Goal: Task Accomplishment & Management: Manage account settings

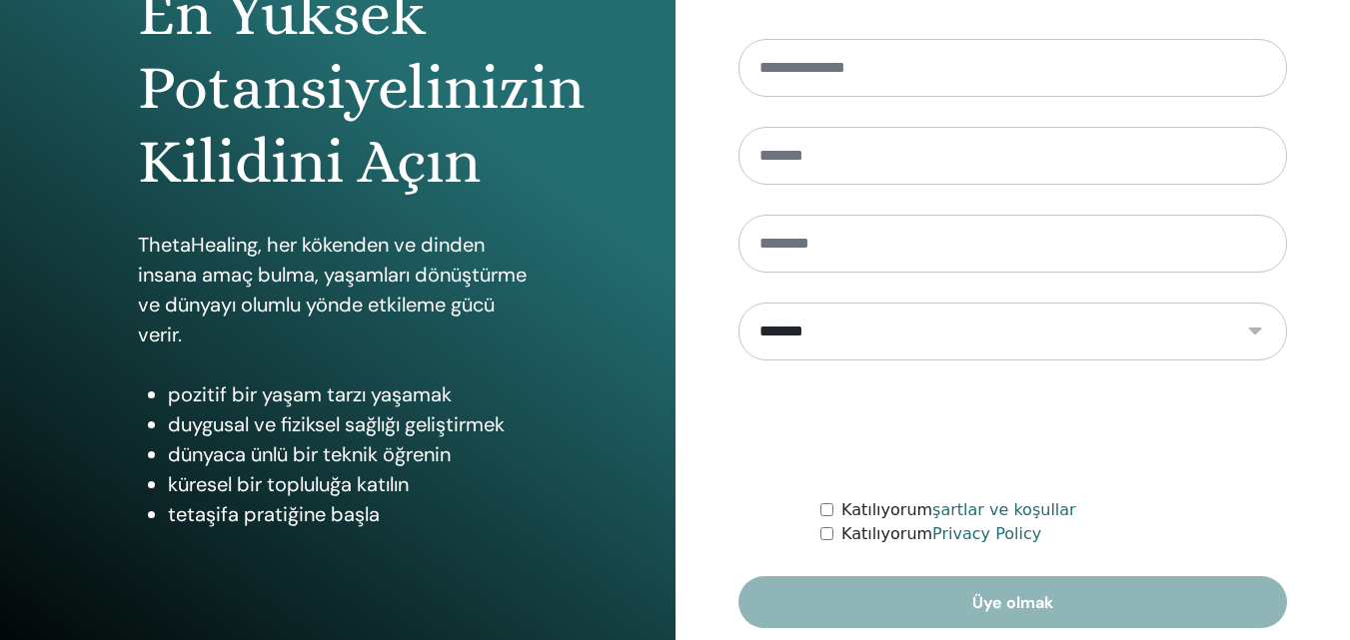
scroll to position [300, 0]
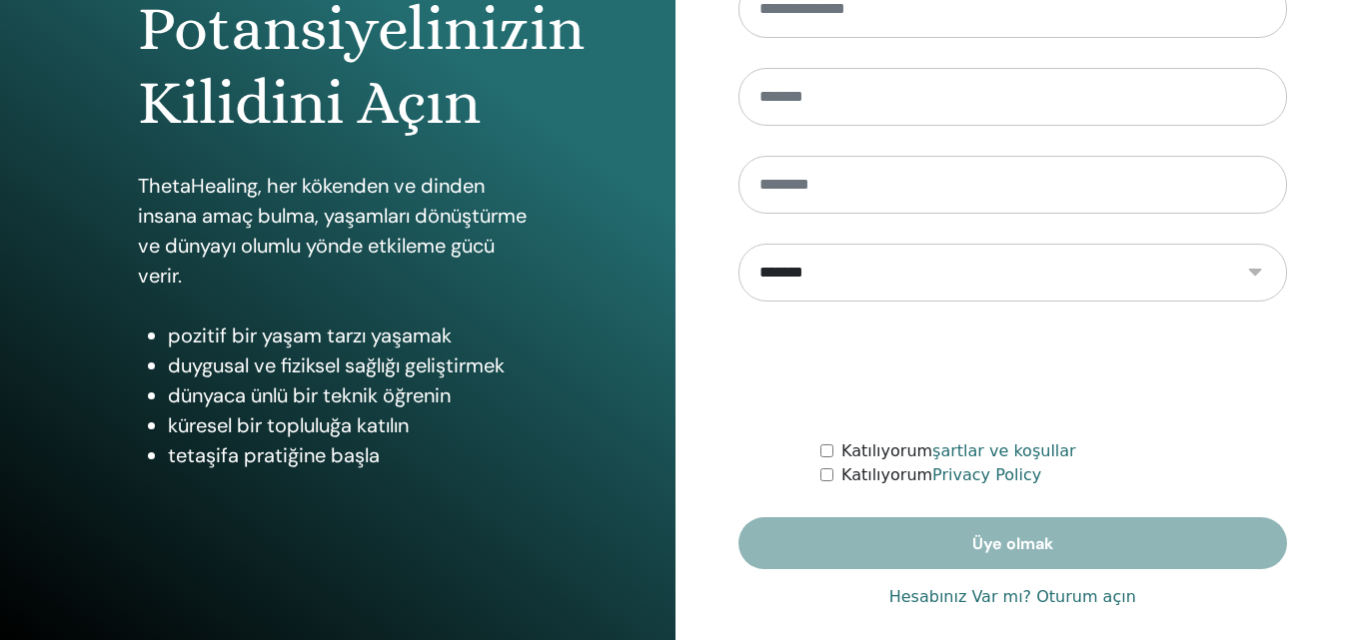
type input "**********"
click at [965, 597] on link "Hesabınız Var mı? Oturum açın" at bounding box center [1012, 597] width 247 height 24
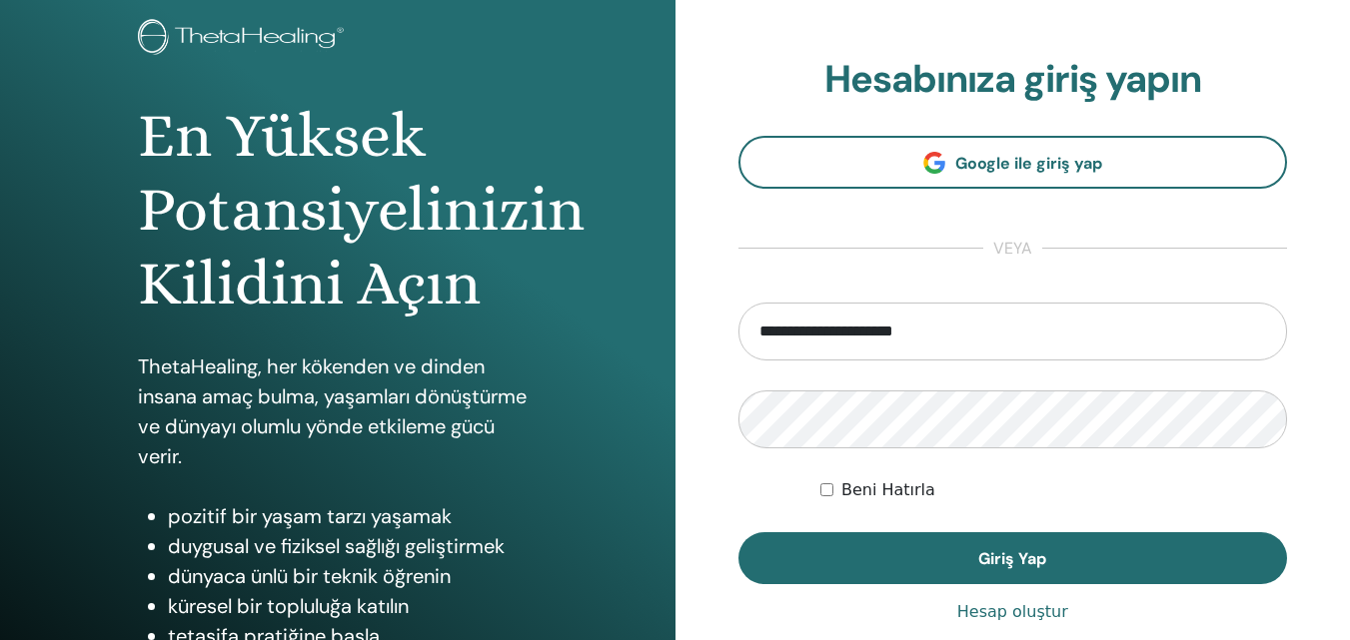
scroll to position [319, 0]
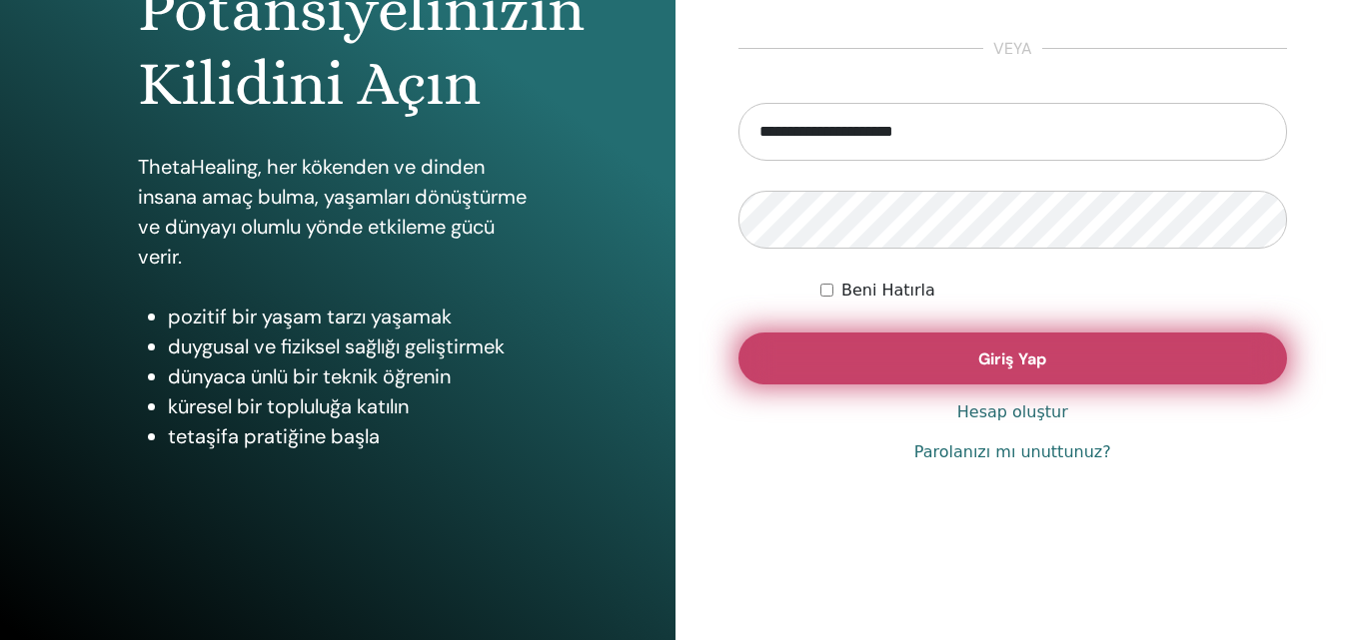
click at [1004, 373] on button "Giriş Yap" at bounding box center [1012, 359] width 549 height 52
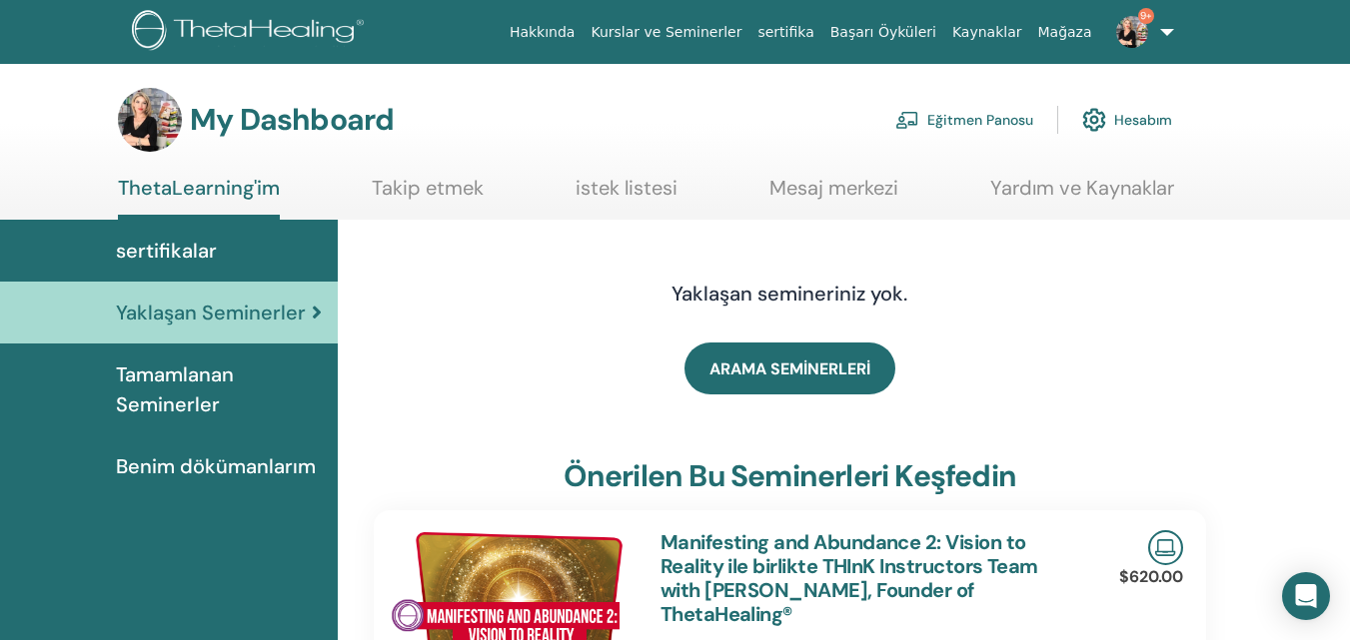
click at [967, 105] on link "Eğitmen Panosu" at bounding box center [964, 120] width 138 height 44
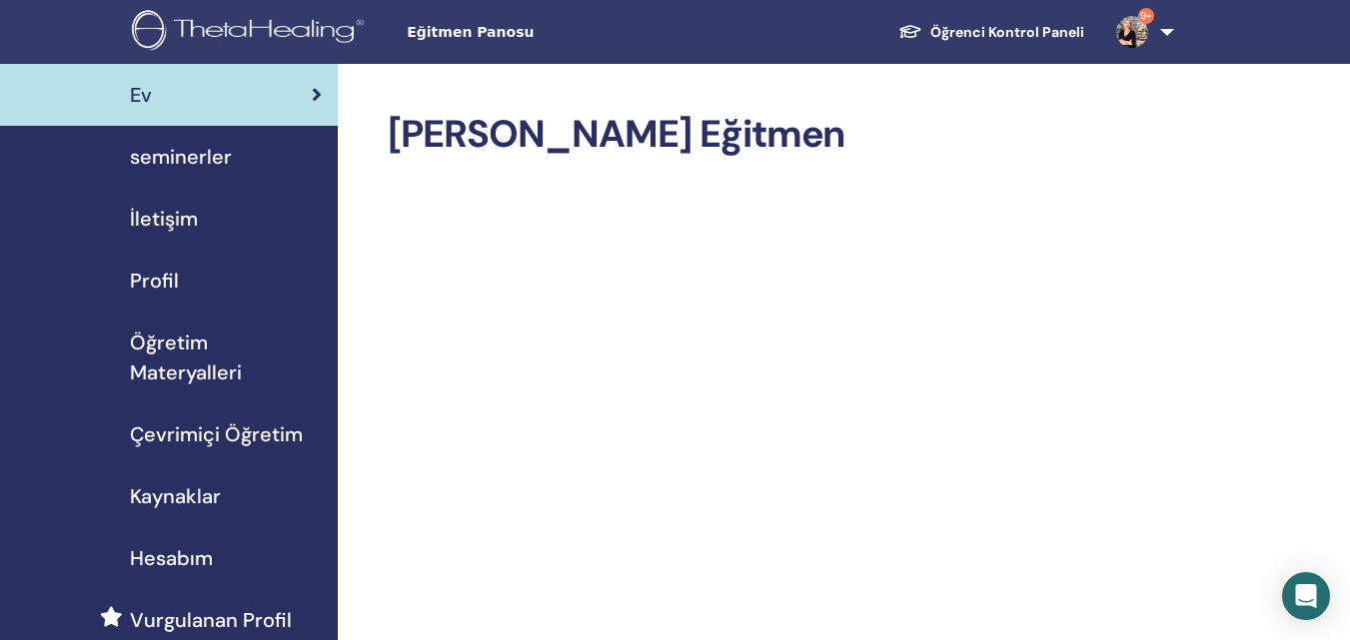
click at [191, 156] on span "seminerler" at bounding box center [181, 157] width 102 height 30
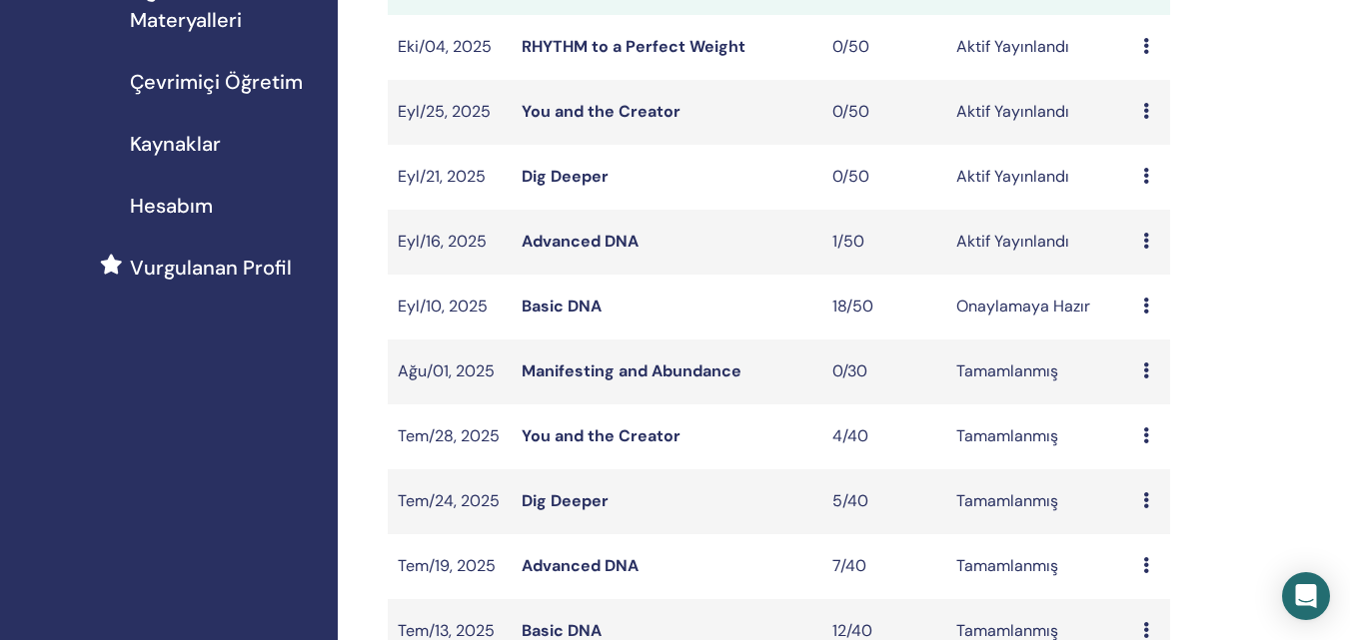
scroll to position [400, 0]
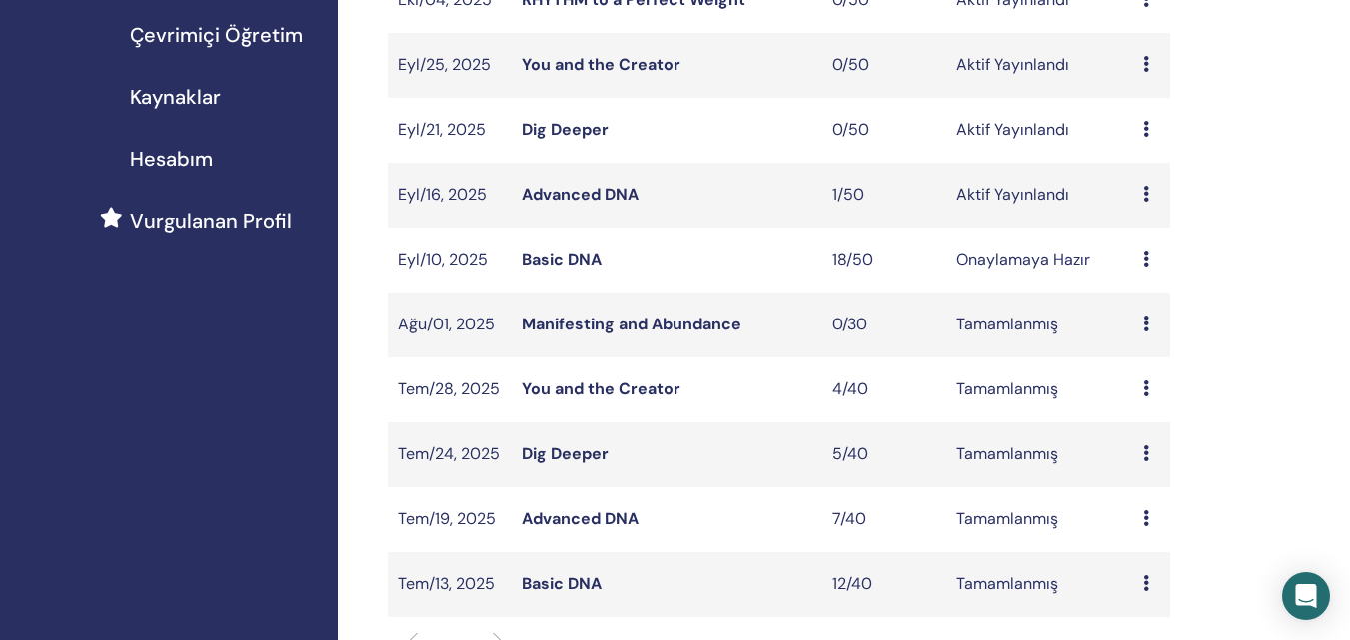
click at [526, 259] on link "Basic DNA" at bounding box center [561, 259] width 80 height 21
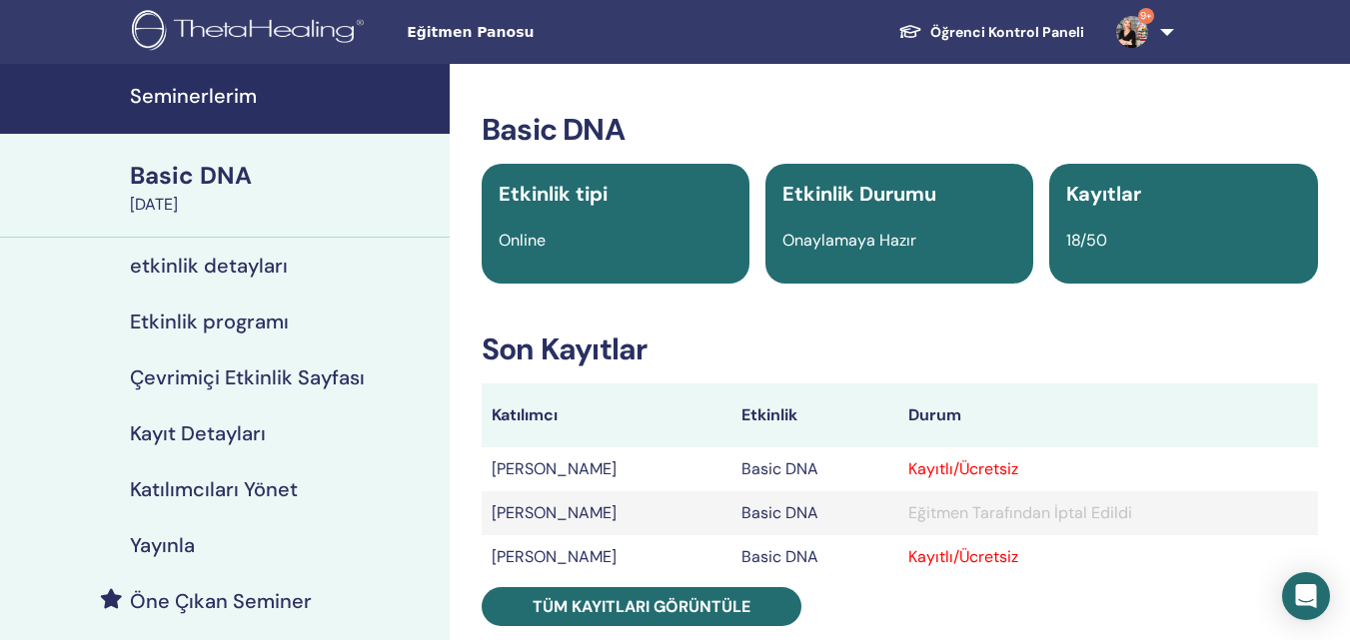
scroll to position [100, 0]
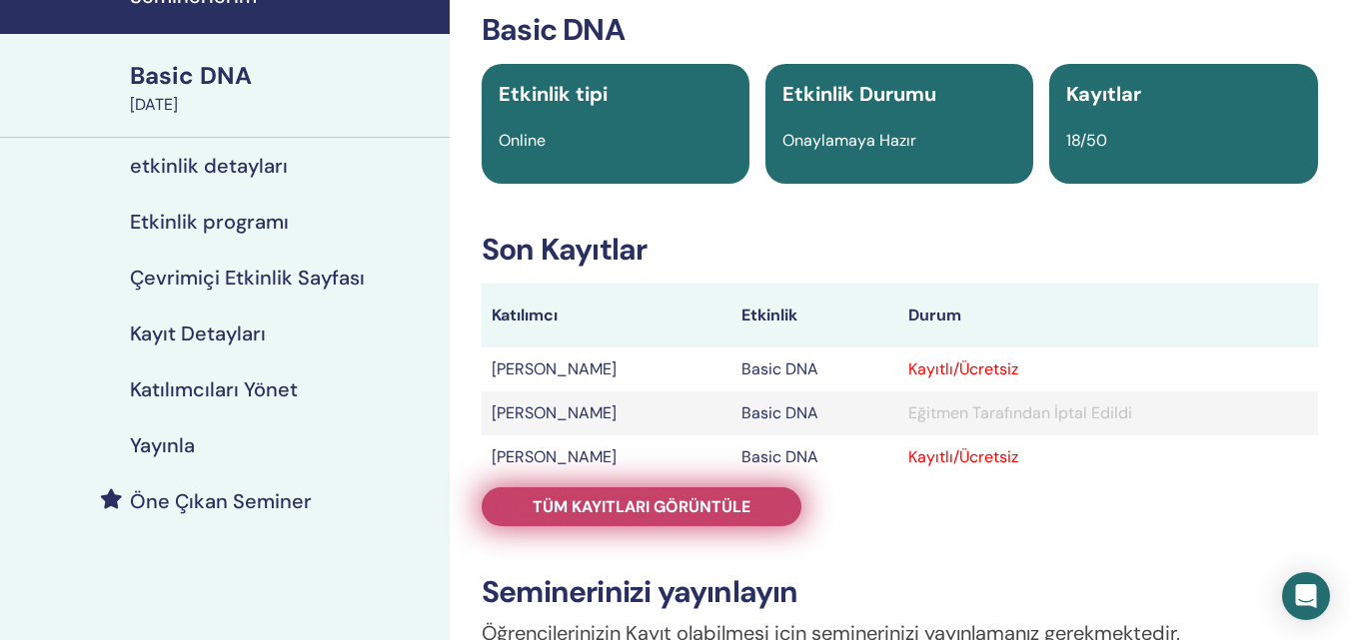
click at [663, 506] on span "Tüm kayıtları görüntüle" at bounding box center [641, 507] width 218 height 21
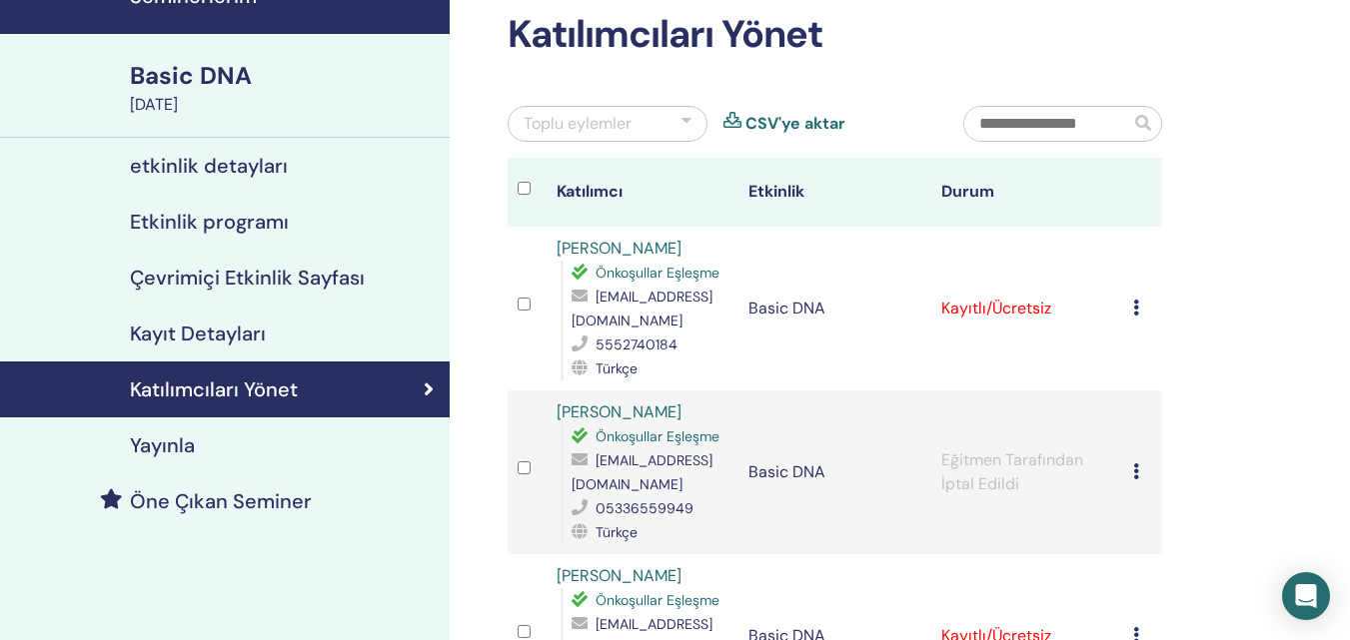
click at [682, 124] on div at bounding box center [686, 124] width 10 height 24
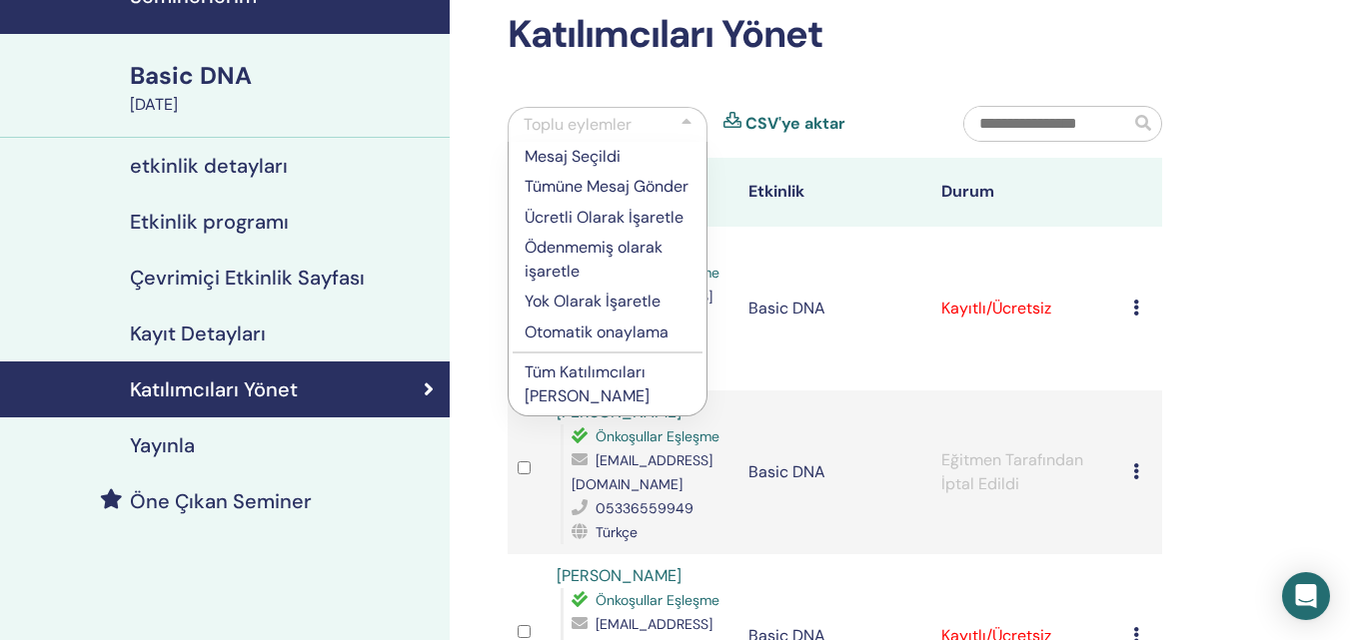
click at [773, 359] on td "Basic DNA" at bounding box center [834, 309] width 193 height 164
click at [619, 345] on p "Otomatik onaylama" at bounding box center [607, 333] width 166 height 24
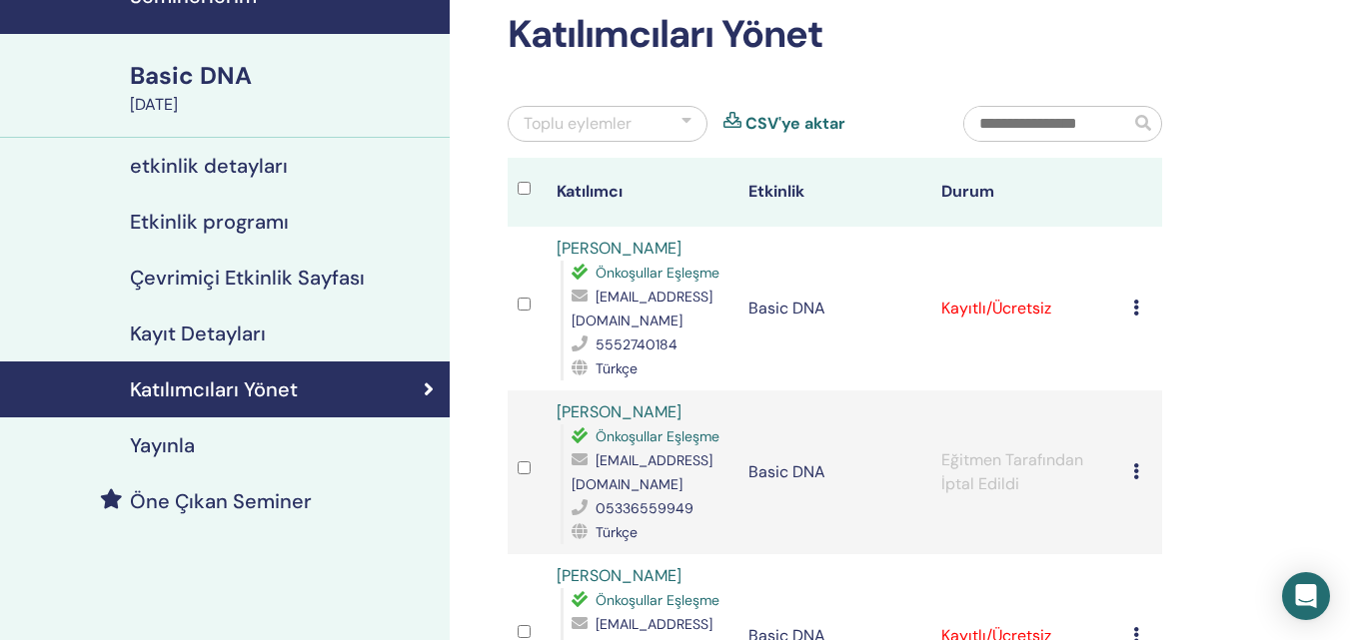
click at [681, 123] on div at bounding box center [686, 124] width 10 height 24
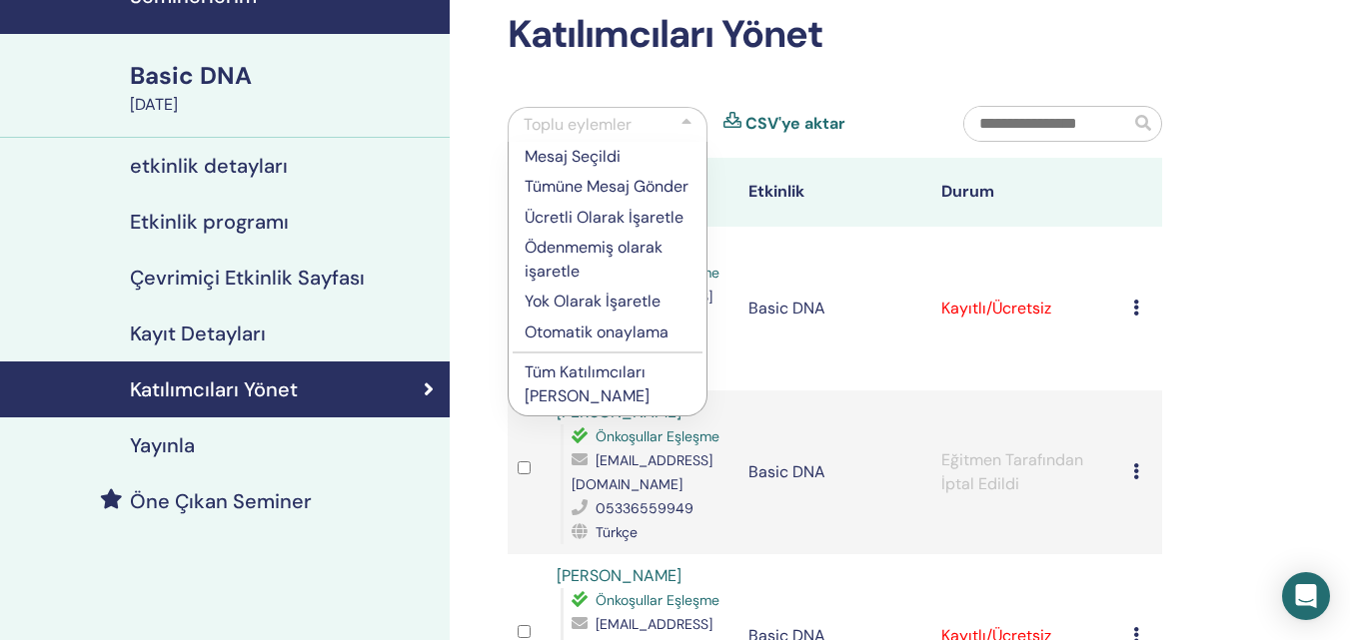
click at [1101, 319] on td "Kayıtlı/Ücretsiz" at bounding box center [1027, 309] width 193 height 164
click at [551, 345] on p "Otomatik onaylama" at bounding box center [607, 333] width 166 height 24
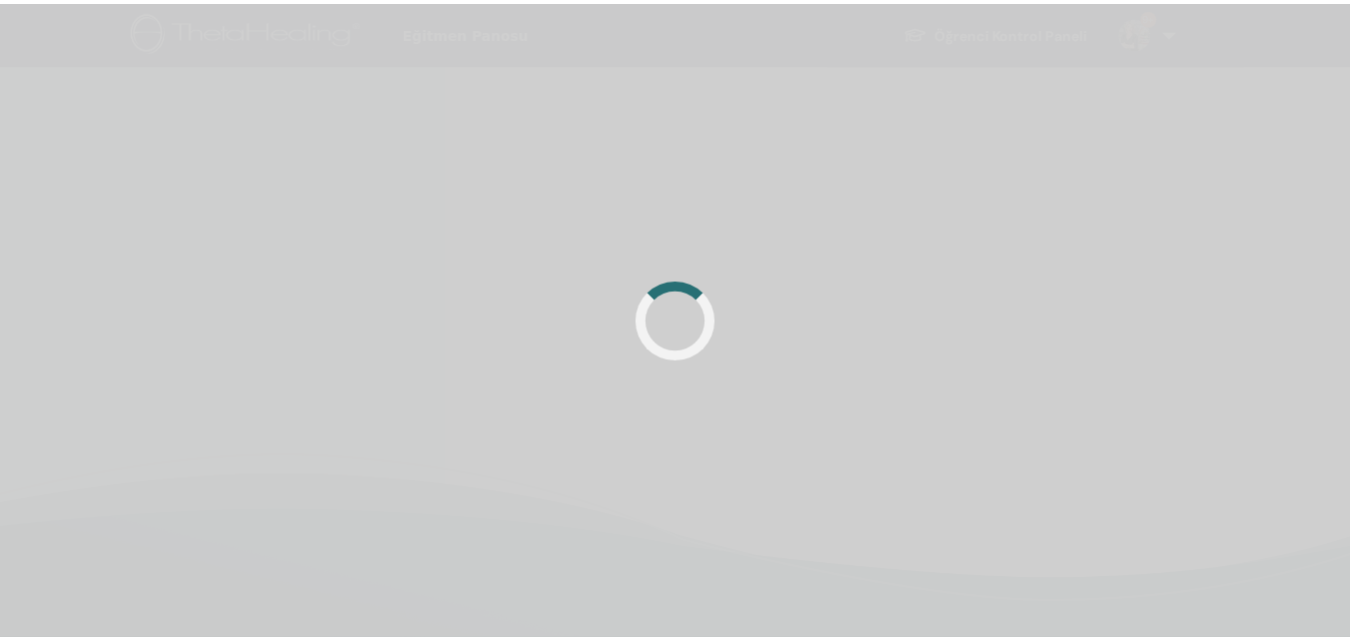
scroll to position [100, 0]
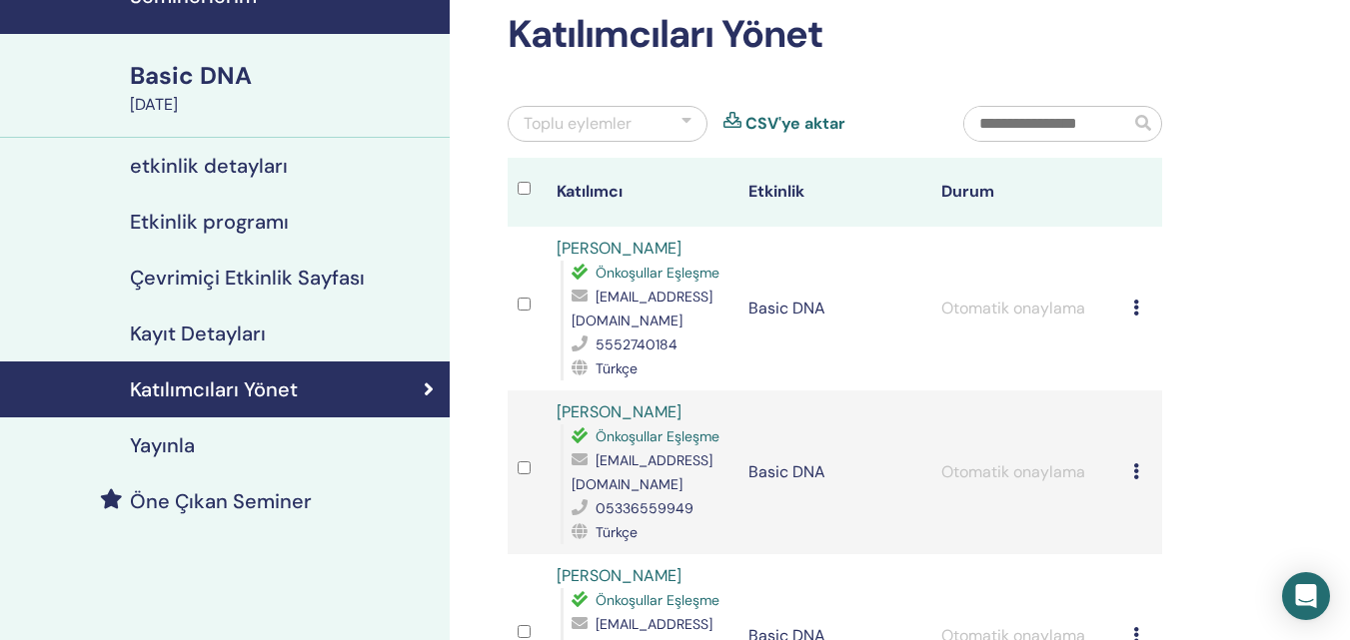
click at [686, 126] on div at bounding box center [686, 124] width 10 height 24
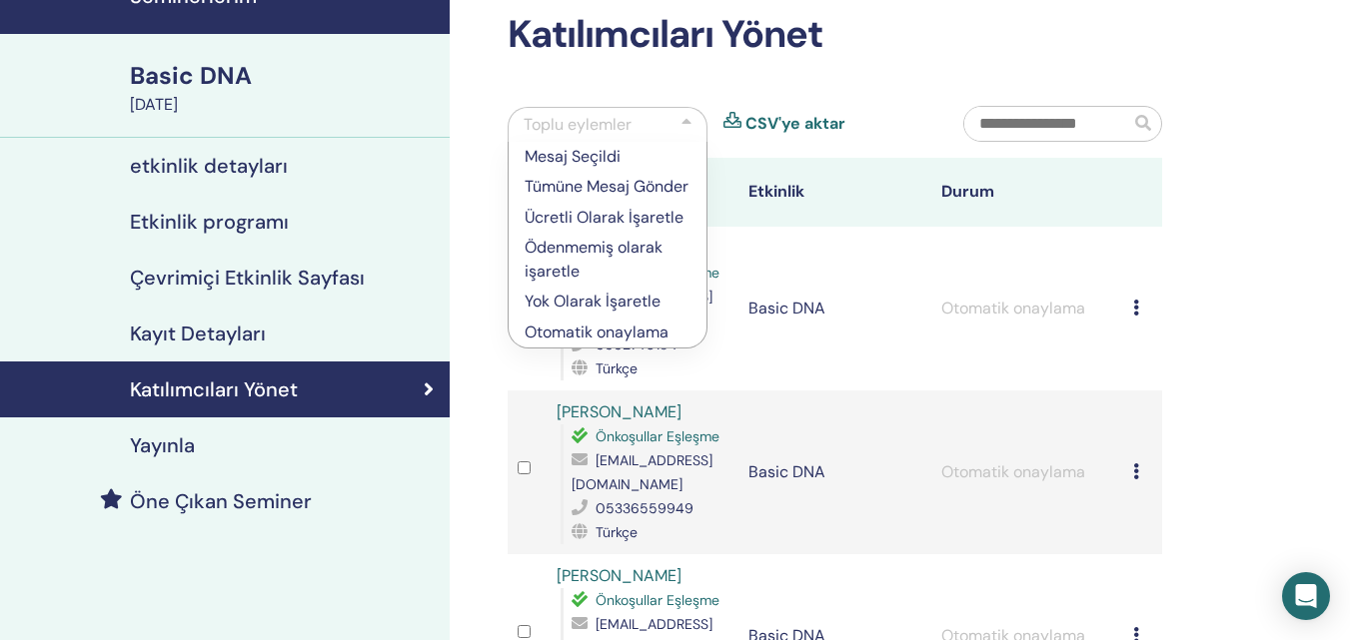
click at [1146, 317] on div "Kaydı İptal Et Otomatik onaylama Ücretli Olarak İşaretle Ödenmemiş olarak işare…" at bounding box center [1142, 309] width 19 height 24
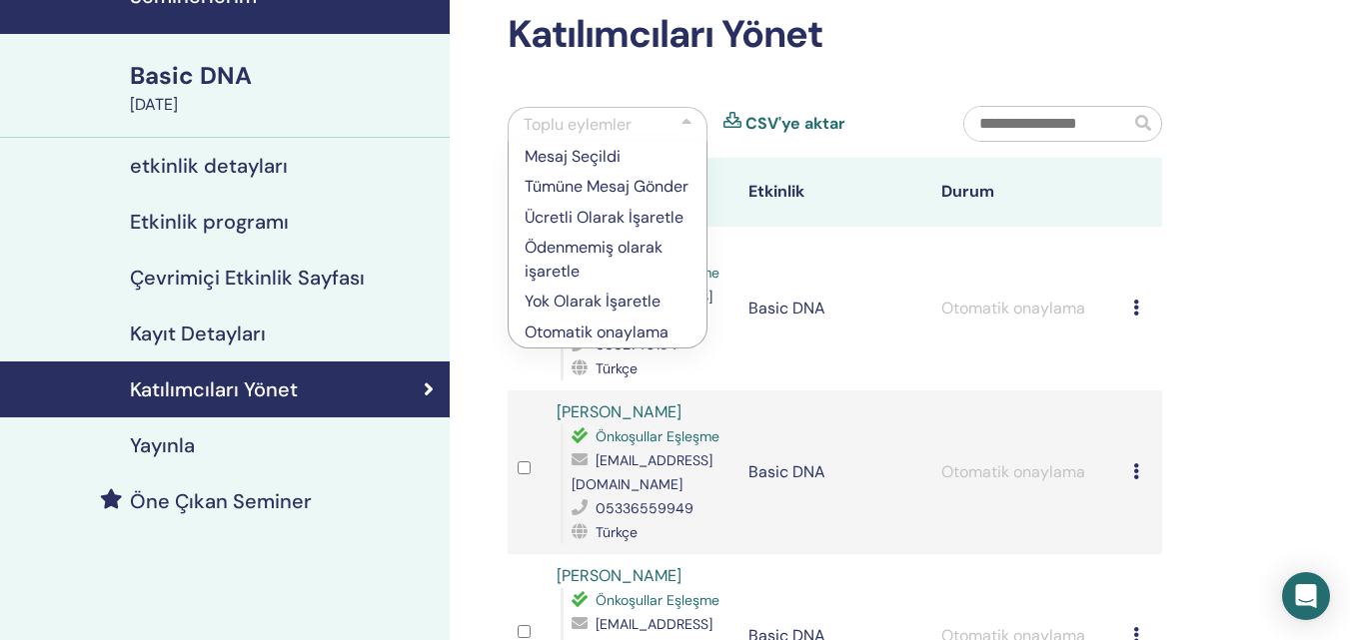
click at [1132, 311] on td "Kaydı İptal Et Otomatik onaylama Ücretli Olarak İşaretle Ödenmemiş olarak işare…" at bounding box center [1142, 309] width 39 height 164
click at [676, 121] on div "Toplu eylemler" at bounding box center [607, 124] width 200 height 35
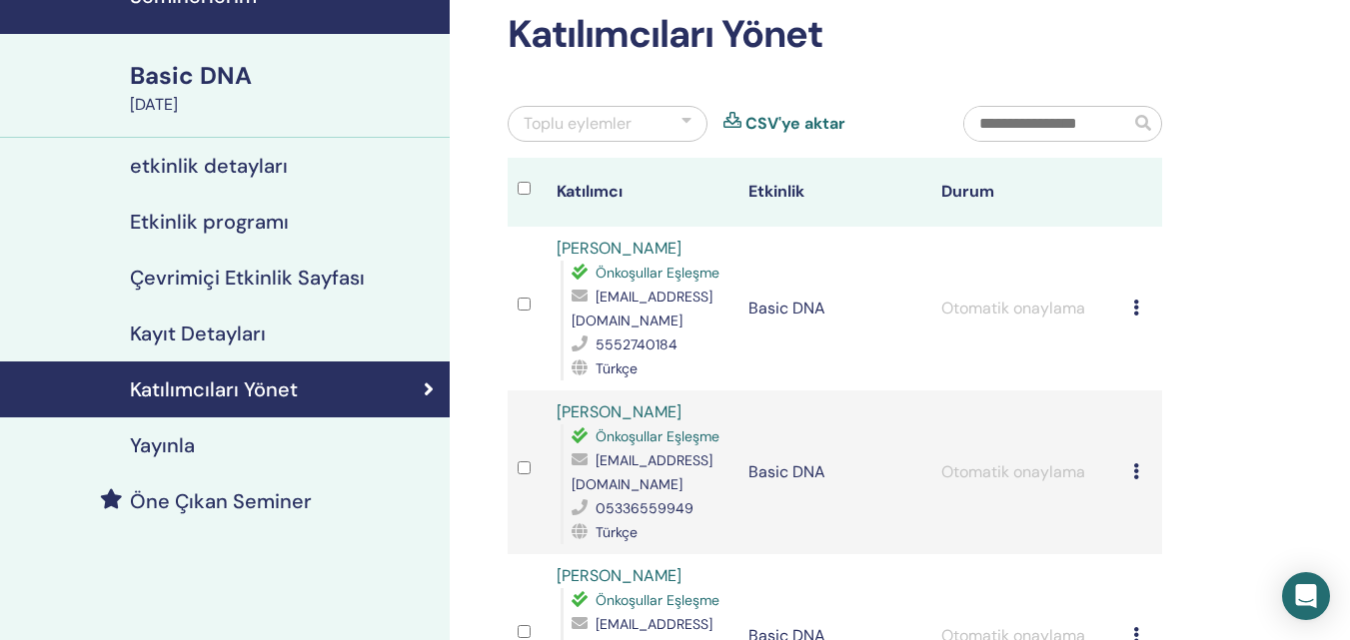
click at [1130, 311] on td "Kaydı İptal Et Otomatik onaylama Ücretli Olarak İşaretle Ödenmemiş olarak işare…" at bounding box center [1142, 309] width 39 height 164
click at [1133, 309] on td "Kaydı İptal Et Otomatik onaylama Ücretli Olarak İşaretle Ödenmemiş olarak işare…" at bounding box center [1142, 309] width 39 height 164
click at [1134, 309] on icon at bounding box center [1136, 308] width 6 height 16
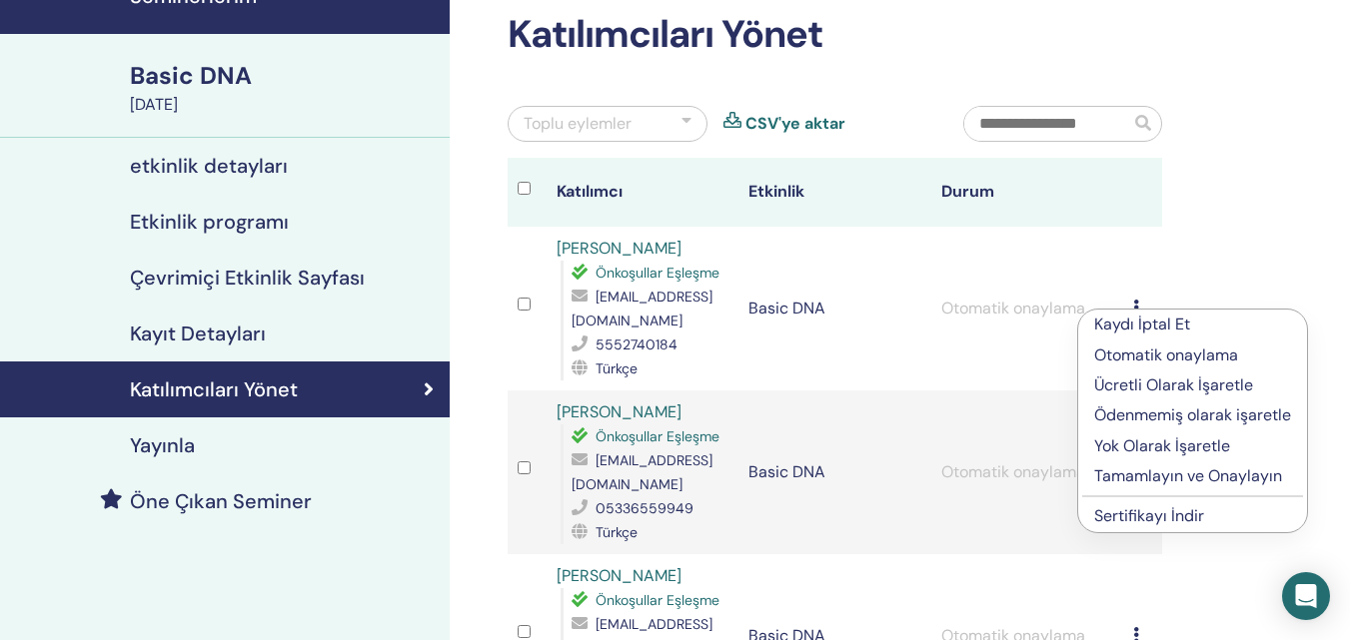
click at [687, 120] on div at bounding box center [686, 124] width 10 height 24
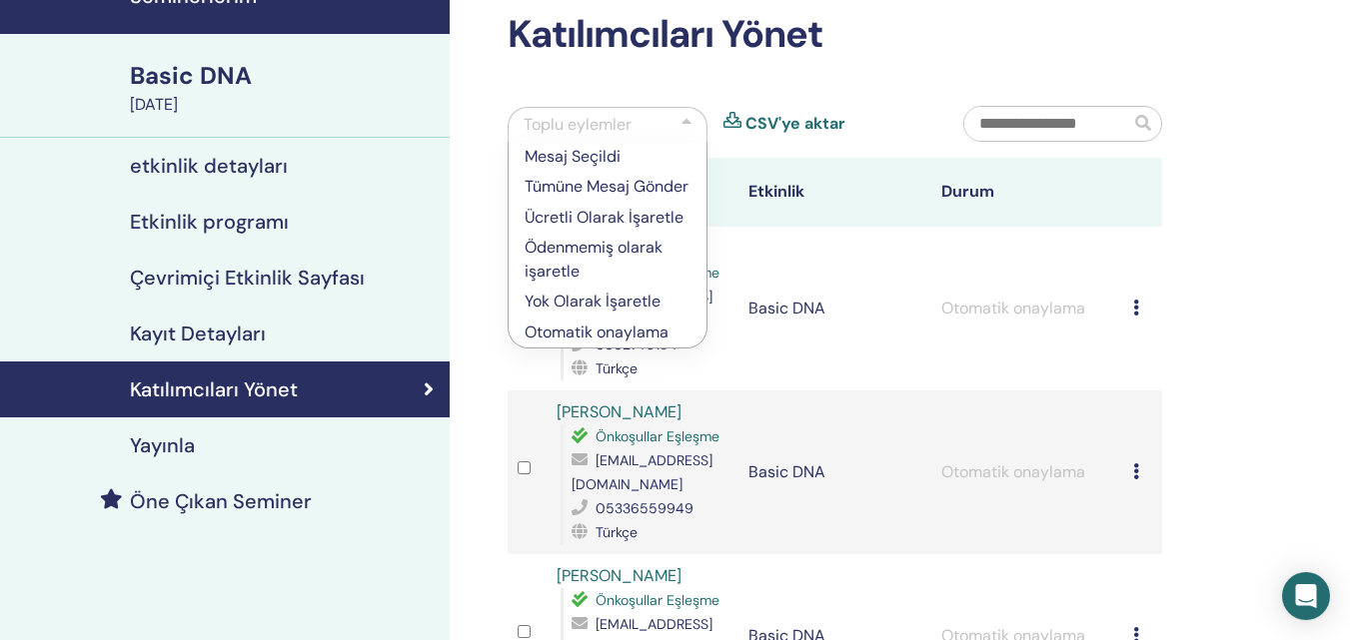
click at [864, 31] on h2 "Katılımcıları Yönet" at bounding box center [834, 35] width 654 height 46
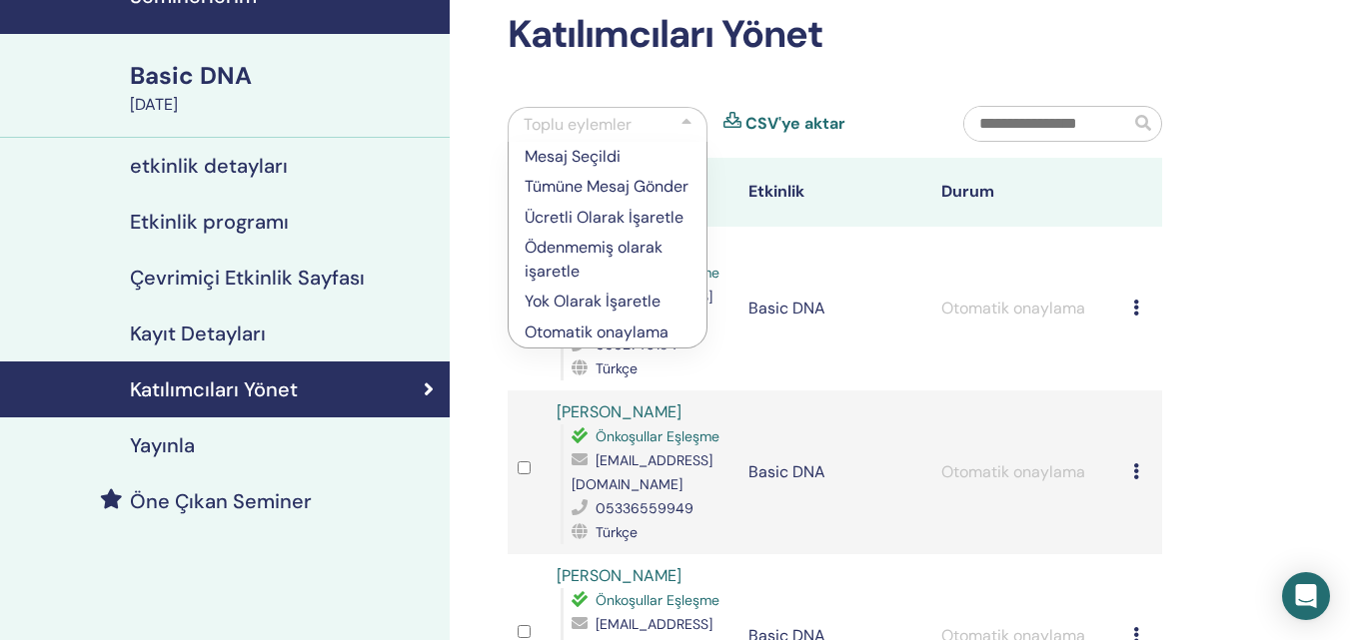
click at [1134, 301] on icon at bounding box center [1136, 308] width 6 height 16
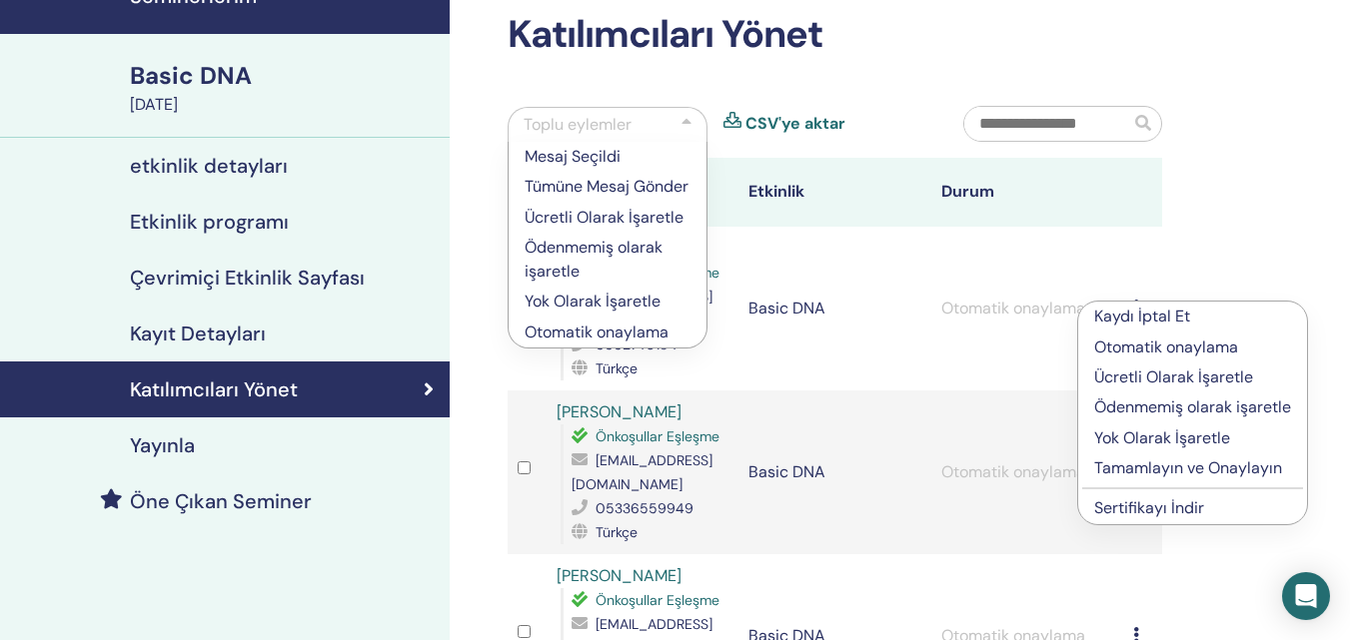
click at [1142, 404] on p "Ödenmemiş olarak işaretle" at bounding box center [1192, 408] width 197 height 24
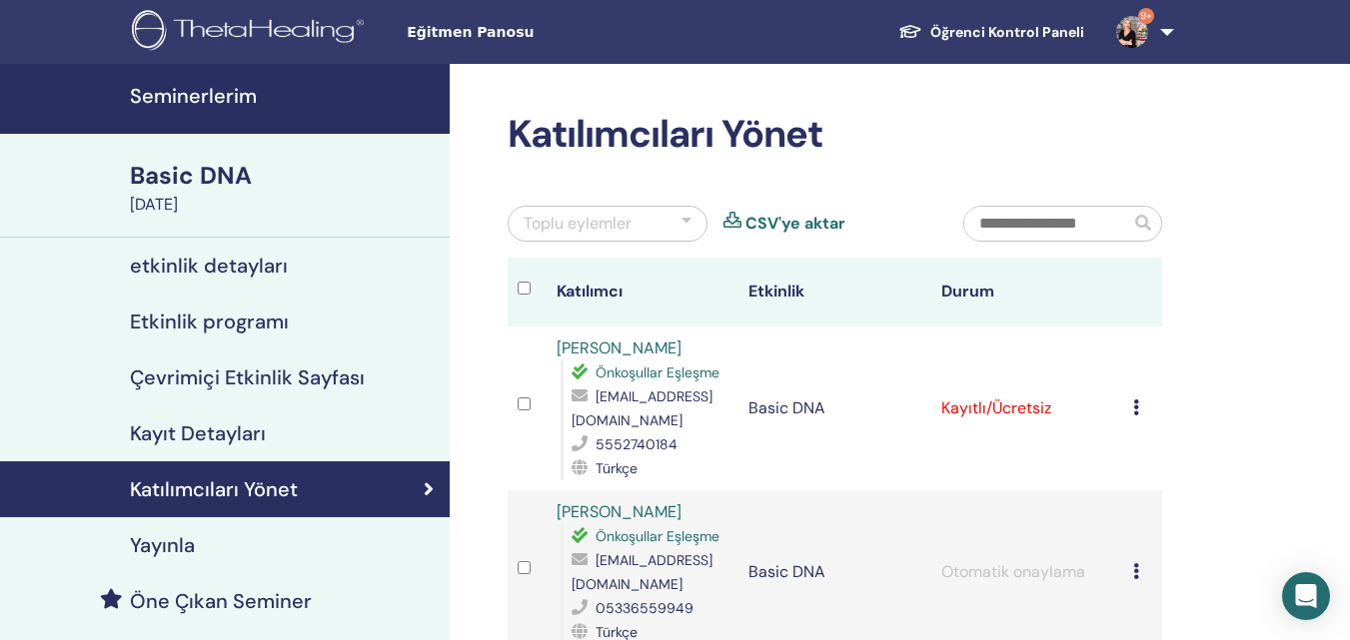
click at [691, 222] on div "Toplu eylemler" at bounding box center [607, 224] width 200 height 36
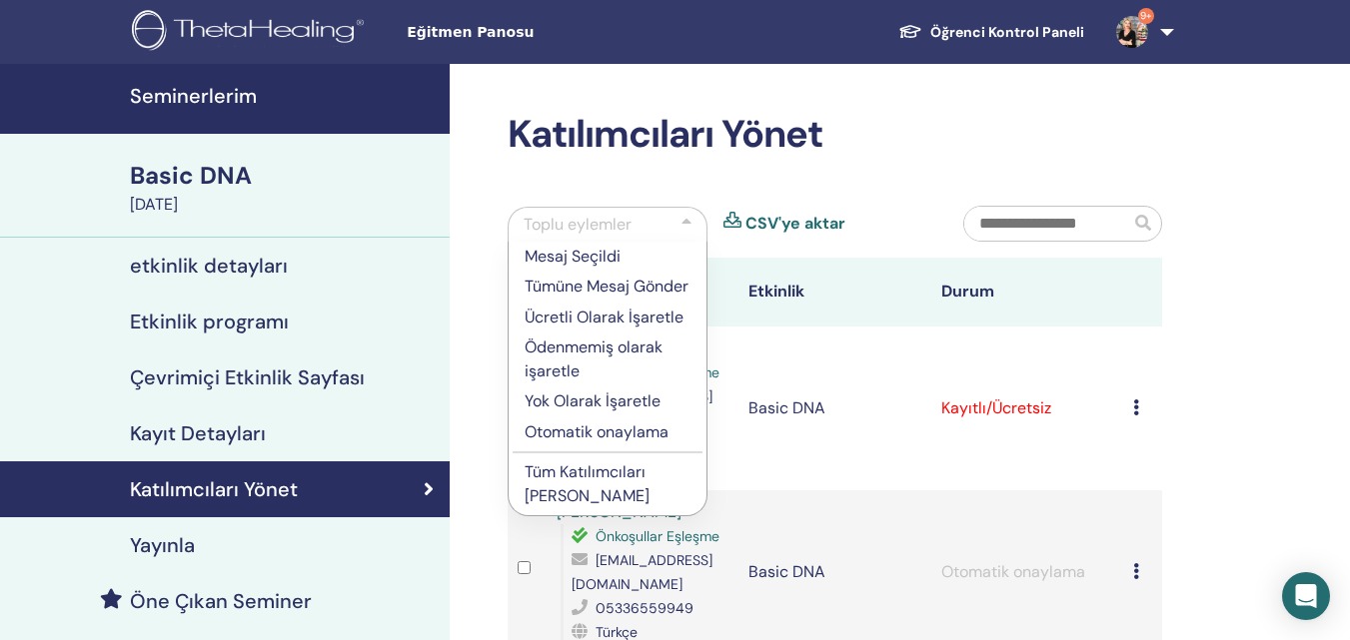
click at [576, 500] on p "Tüm Katılımcıları [PERSON_NAME]" at bounding box center [607, 485] width 166 height 48
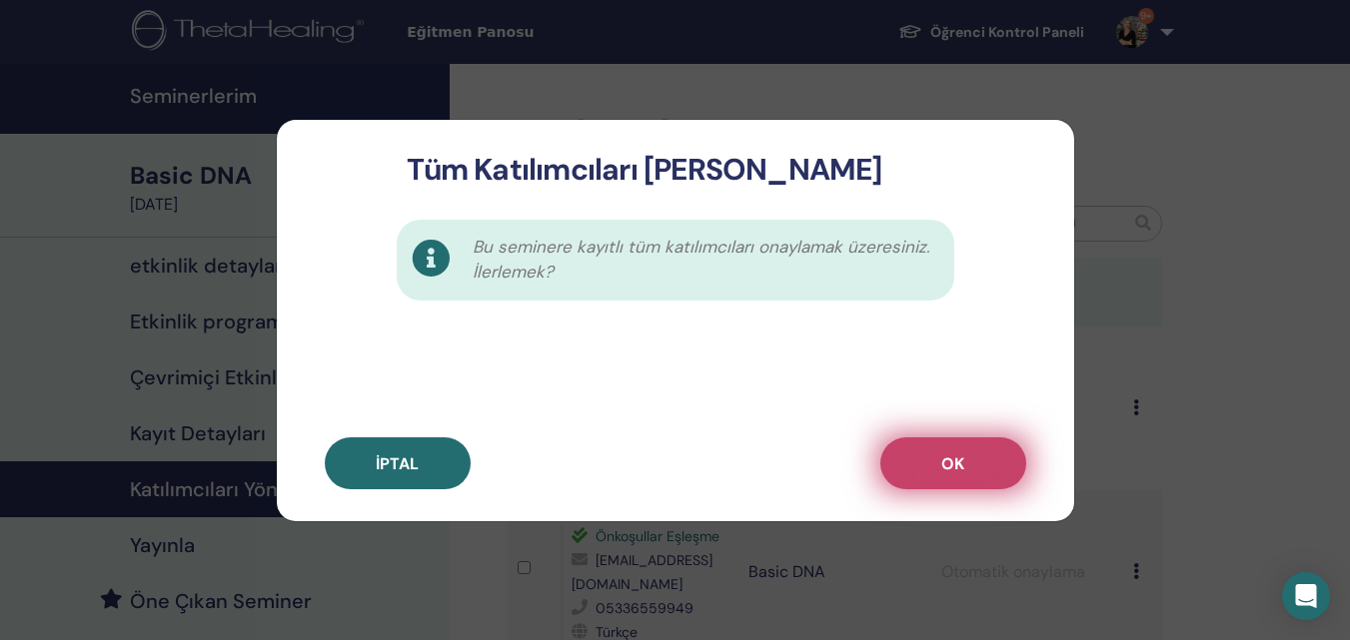
click at [926, 463] on button "OK" at bounding box center [953, 464] width 146 height 52
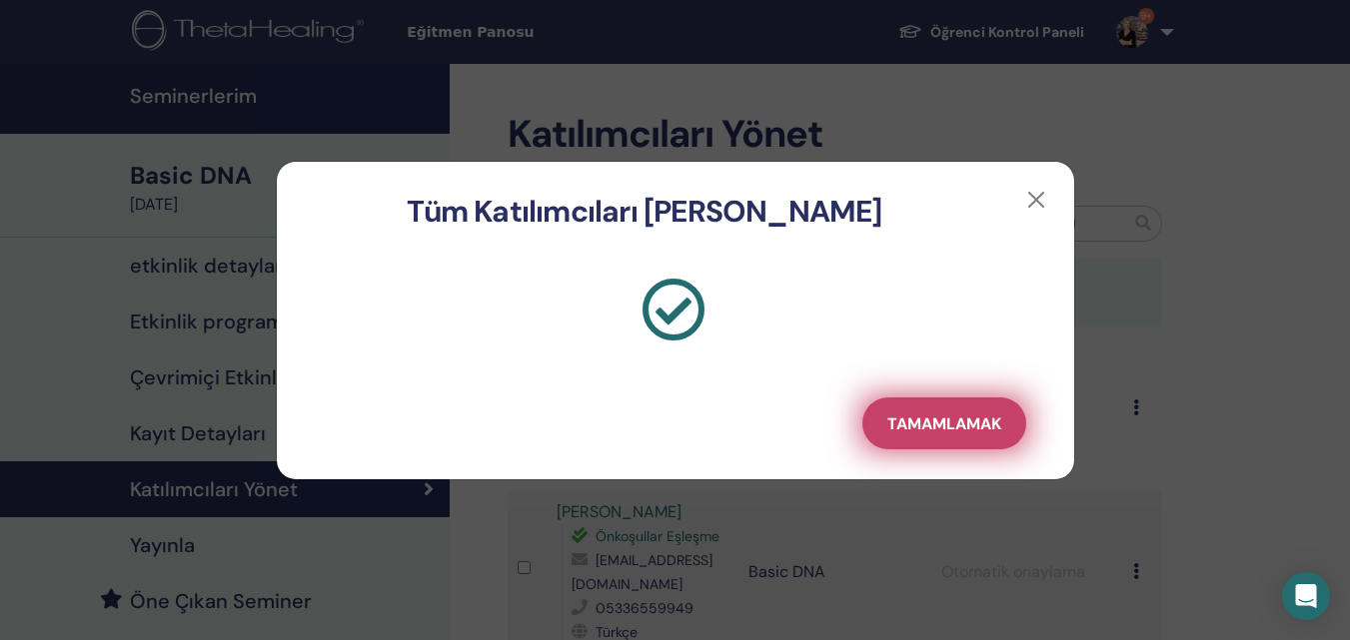
click at [920, 436] on button "Tamamlamak" at bounding box center [944, 424] width 164 height 52
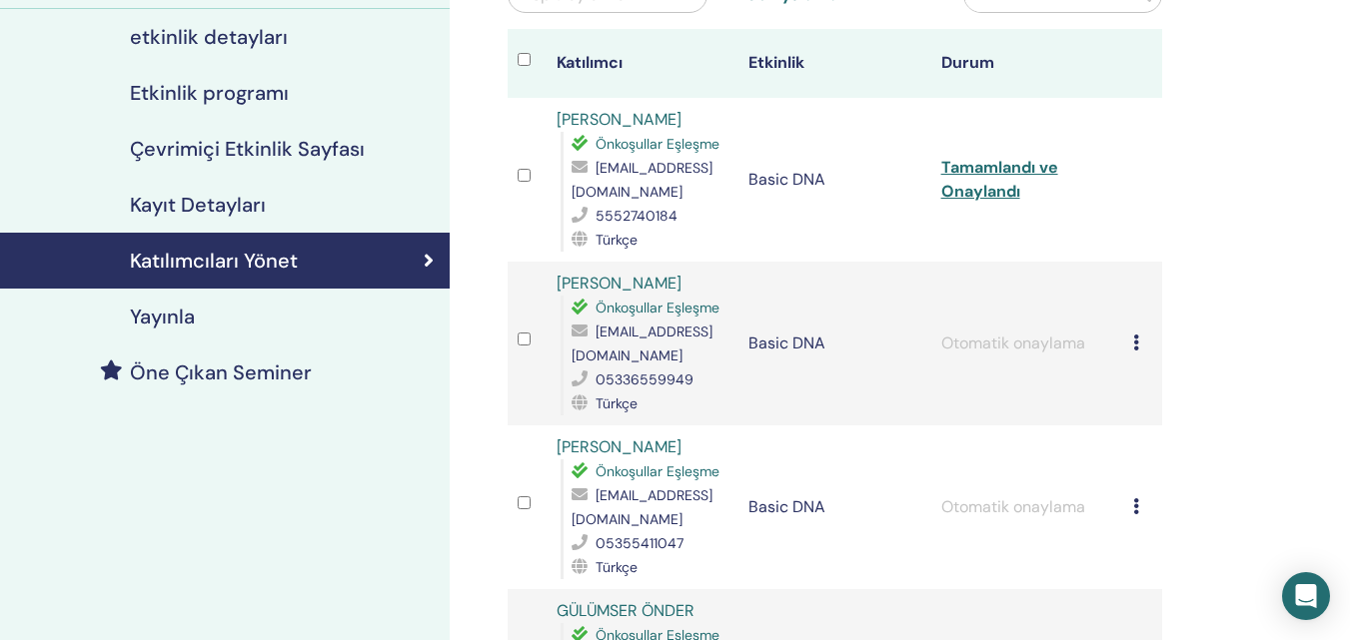
scroll to position [200, 0]
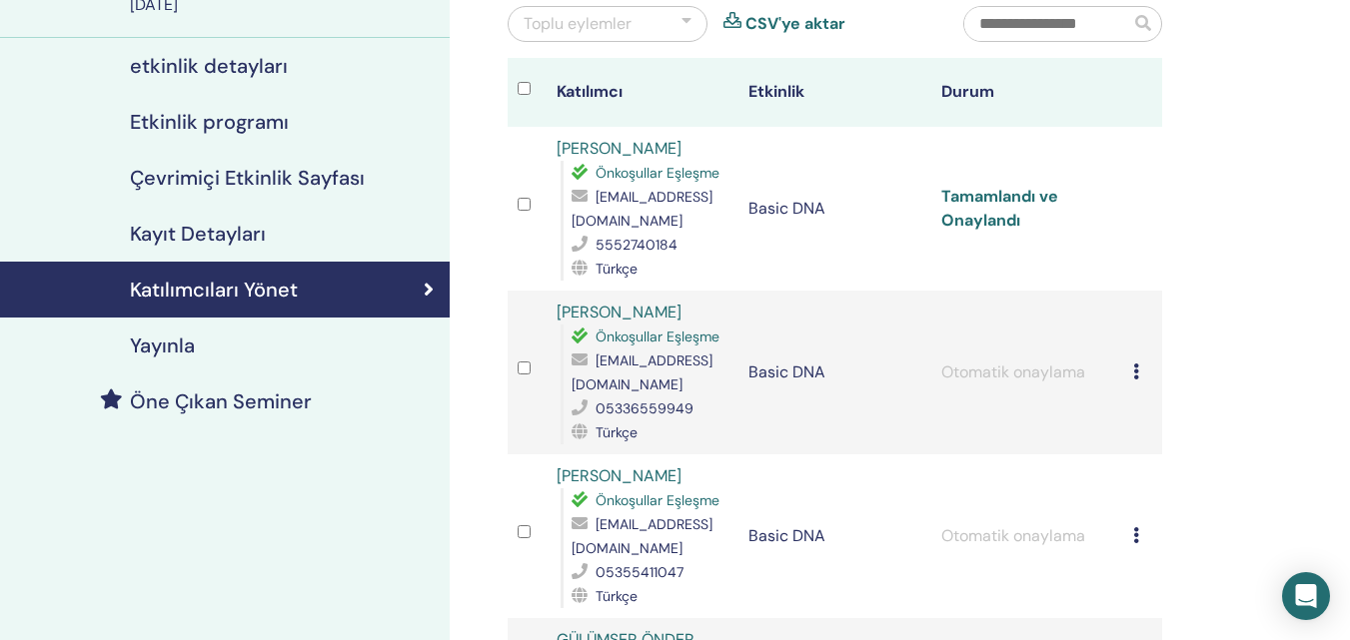
click at [992, 211] on link "Tamamlandı ve Onaylandı" at bounding box center [999, 208] width 117 height 45
click at [1135, 374] on icon at bounding box center [1136, 372] width 6 height 16
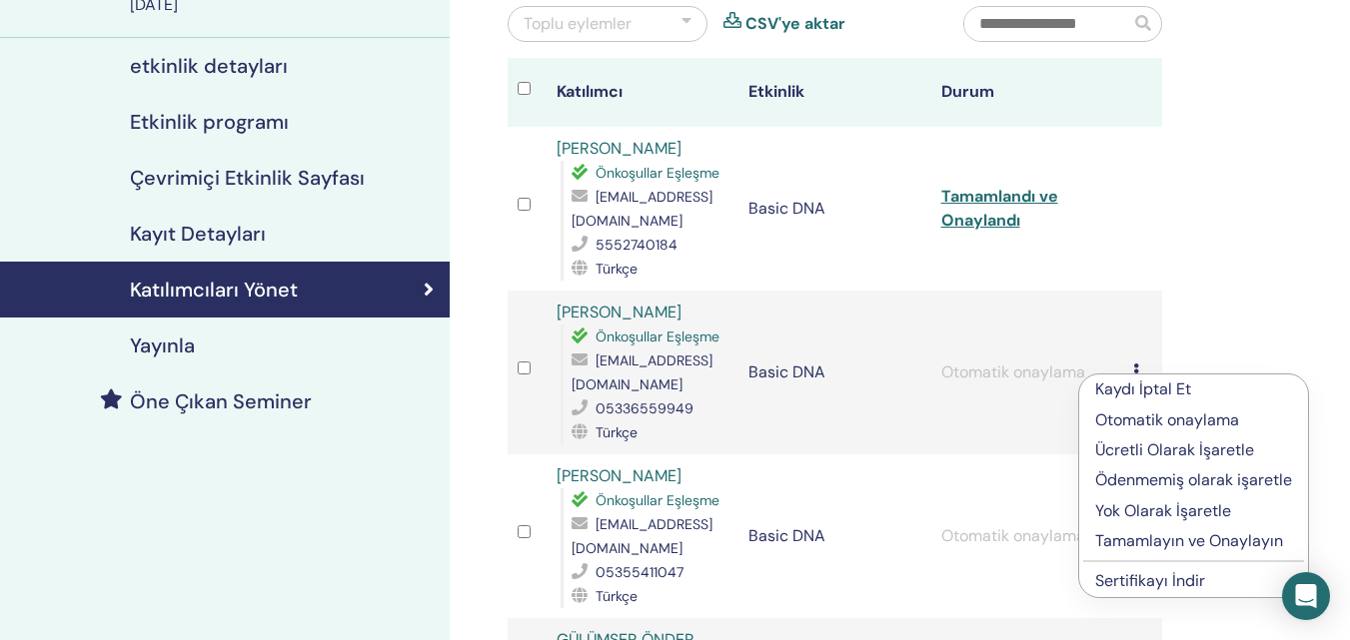
click at [838, 294] on td "Basic DNA" at bounding box center [834, 373] width 193 height 164
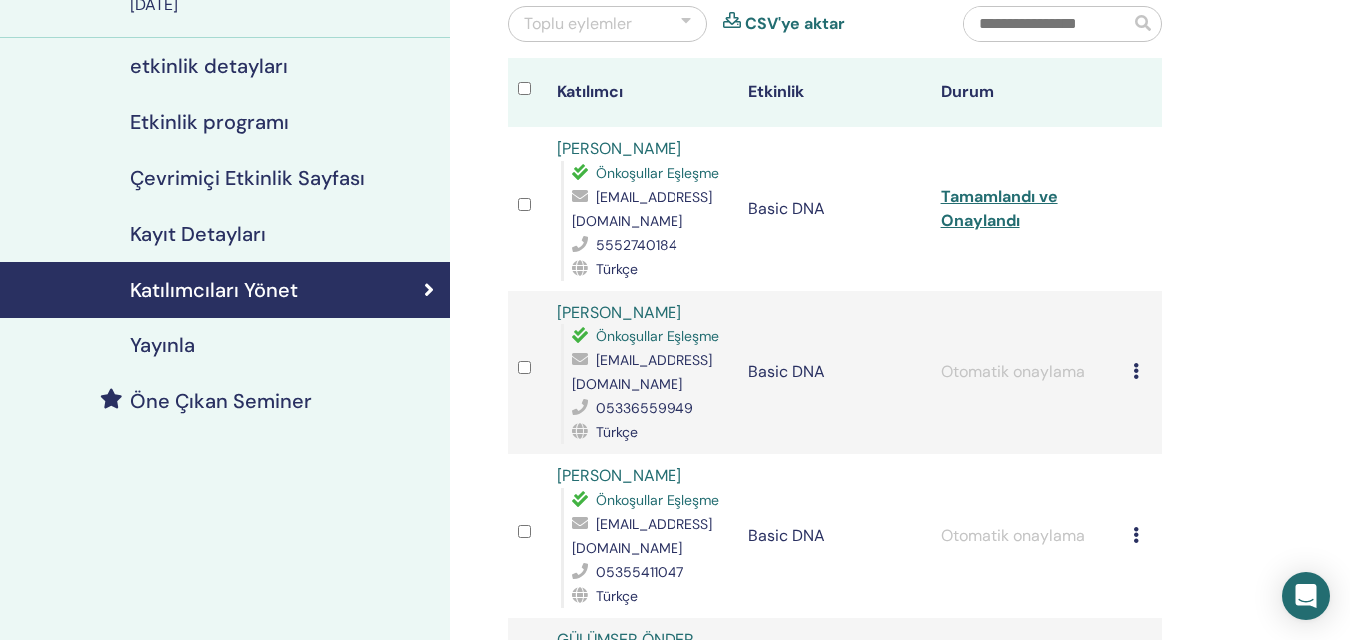
click at [694, 15] on div "Toplu eylemler" at bounding box center [607, 24] width 200 height 36
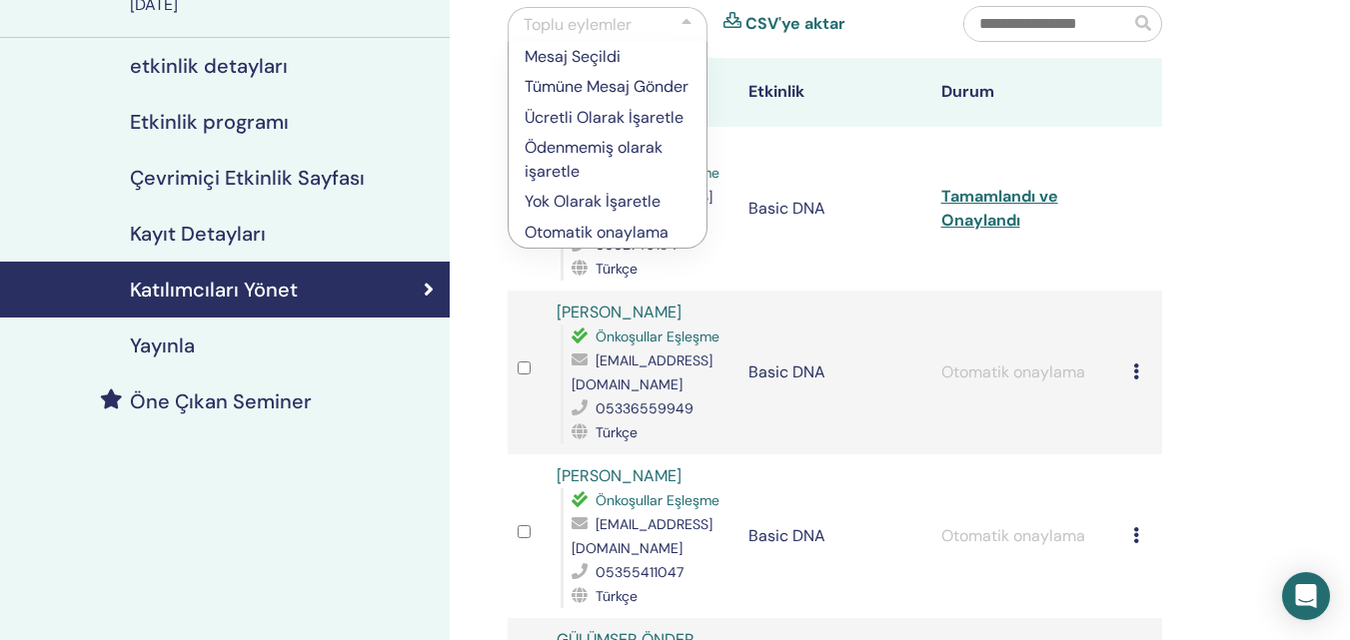
click at [1154, 295] on td "Kaydı İptal Et Otomatik onaylama Ücretli Olarak İşaretle Ödenmemiş olarak işare…" at bounding box center [1142, 373] width 39 height 164
click at [1138, 369] on icon at bounding box center [1136, 372] width 6 height 16
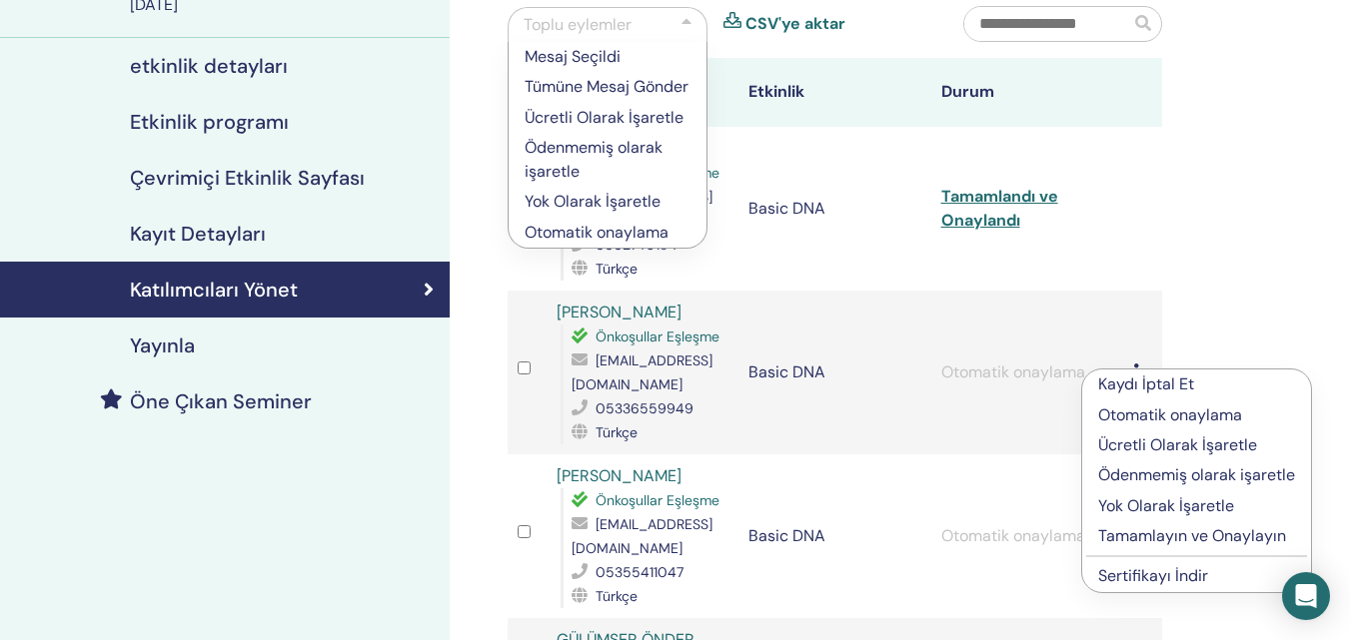
click at [1147, 241] on td at bounding box center [1142, 209] width 39 height 164
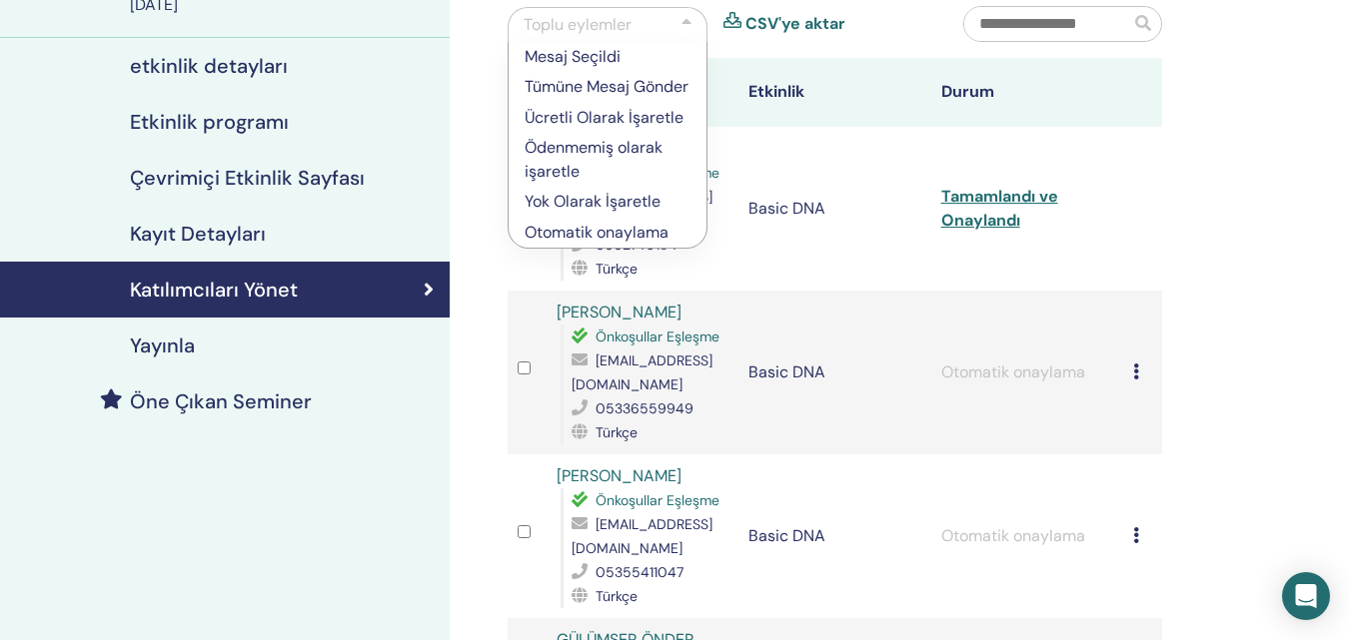
click at [1134, 372] on icon at bounding box center [1136, 372] width 6 height 16
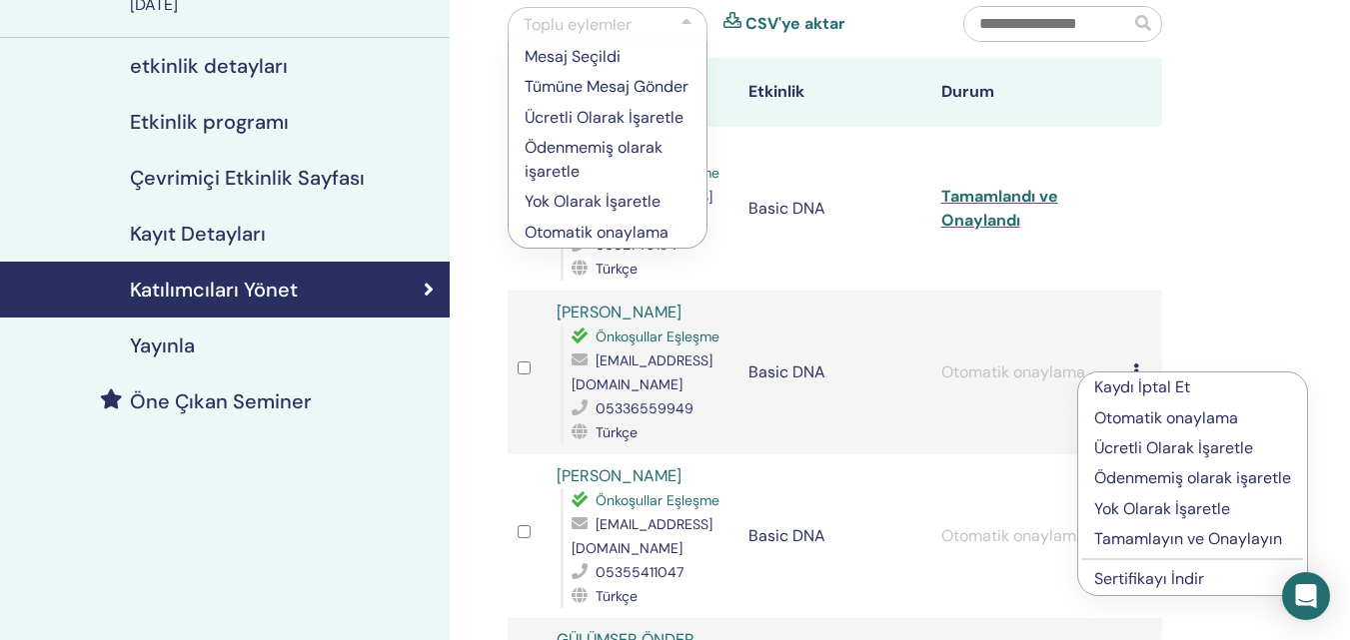
click at [1160, 239] on td at bounding box center [1142, 209] width 39 height 164
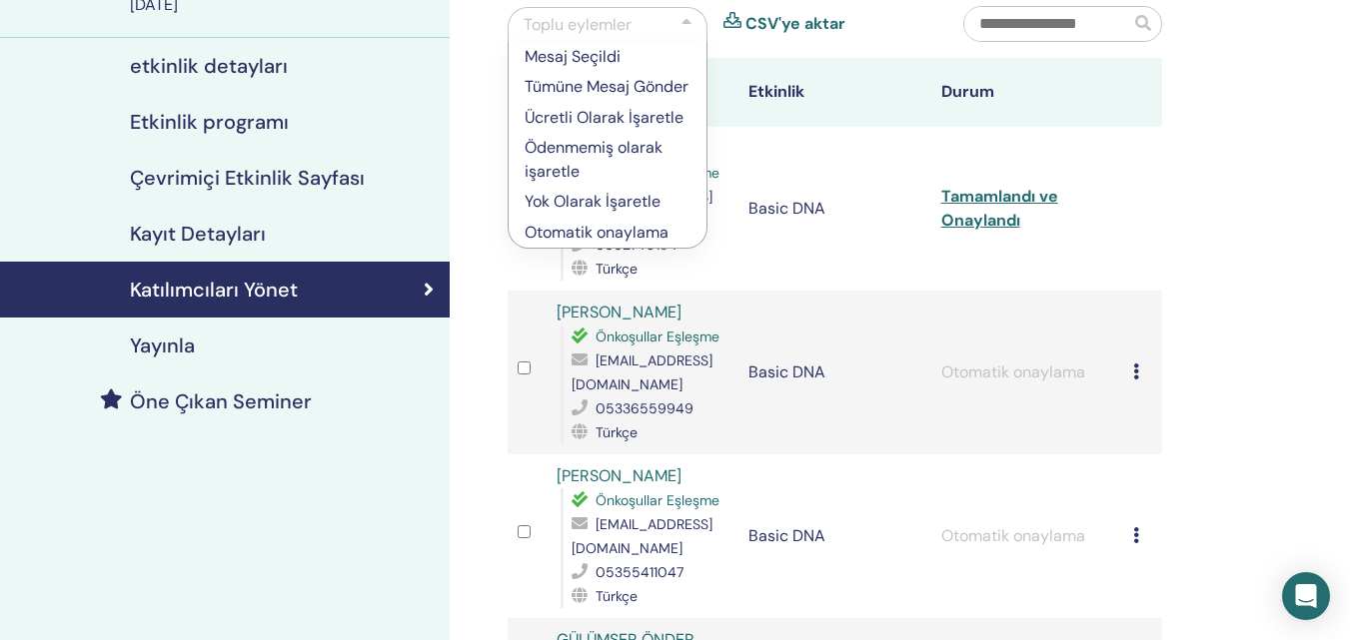
drag, startPoint x: 1223, startPoint y: 119, endPoint x: 1235, endPoint y: 121, distance: 12.2
click at [684, 19] on div at bounding box center [686, 25] width 10 height 24
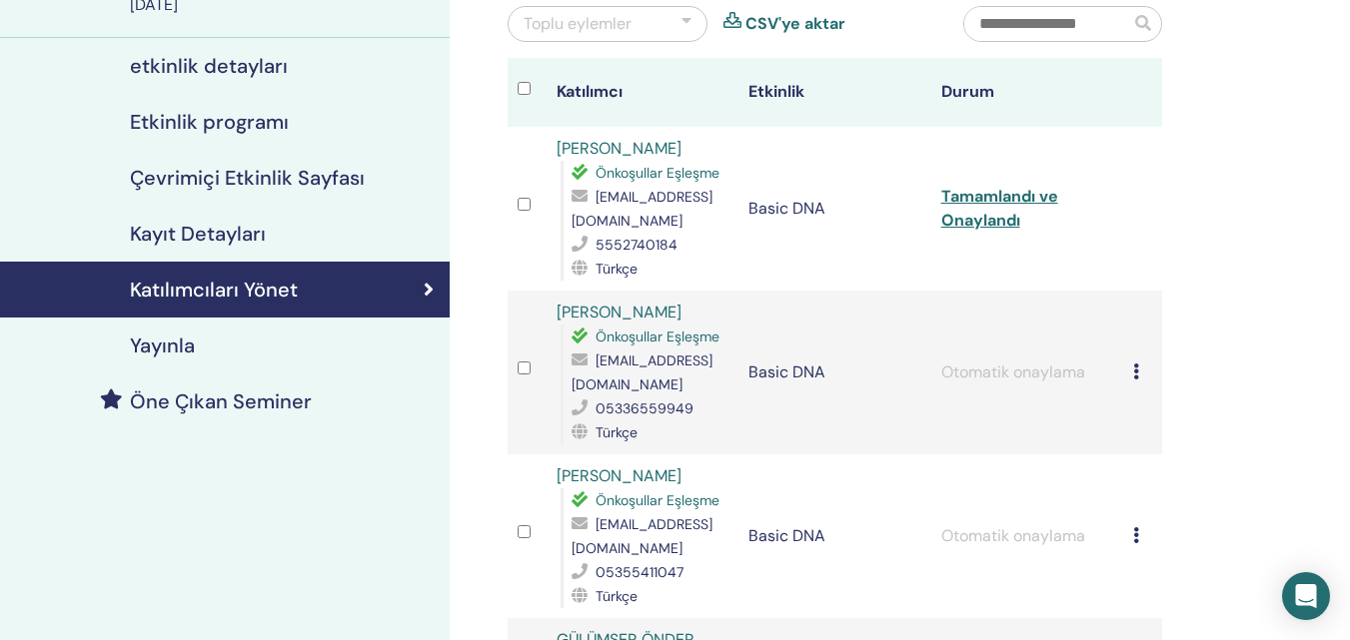
click at [694, 17] on div "Toplu eylemler" at bounding box center [607, 24] width 200 height 36
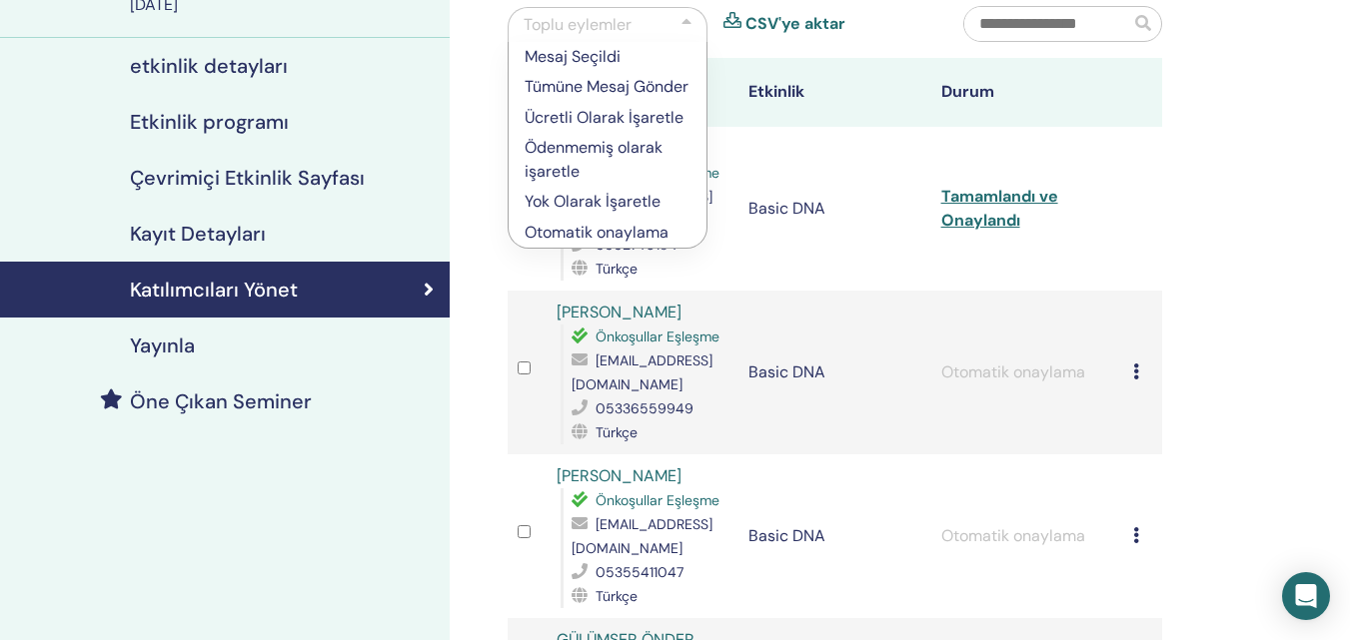
click at [1138, 377] on td "Kaydı İptal Et Otomatik onaylama Ücretli Olarak İşaretle Ödenmemiş olarak işare…" at bounding box center [1142, 373] width 39 height 164
click at [1137, 373] on icon at bounding box center [1136, 372] width 6 height 16
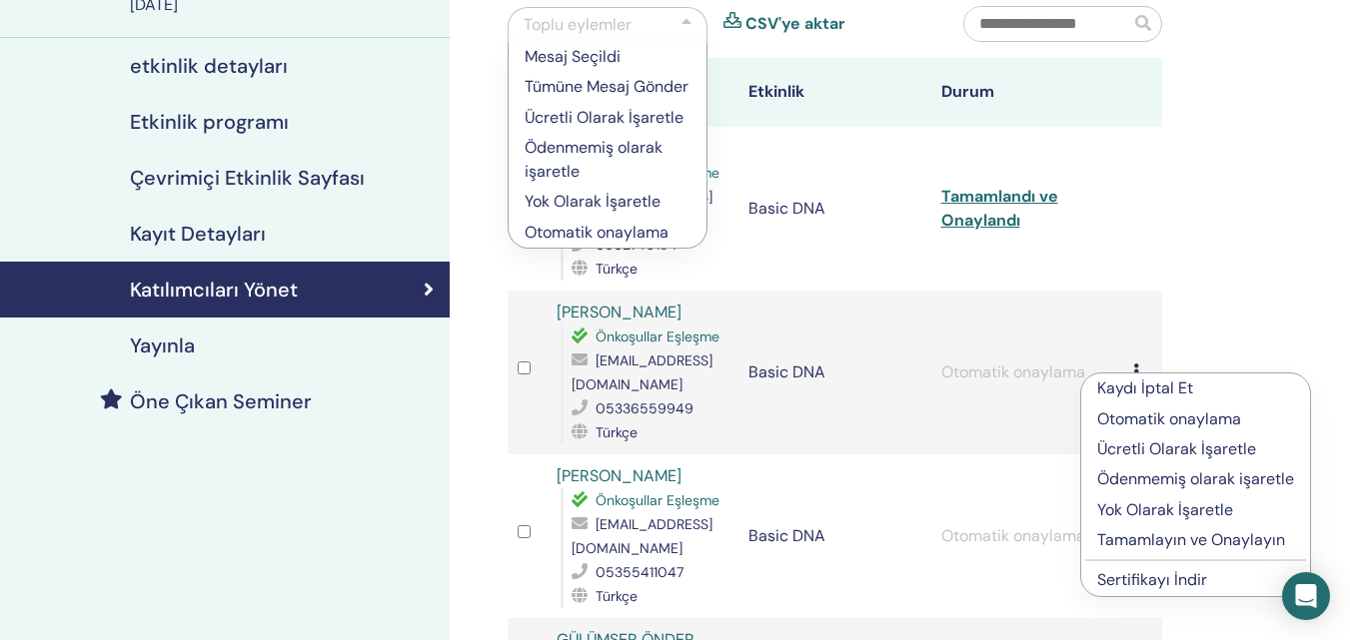
click at [680, 11] on div "Toplu eylemler" at bounding box center [607, 24] width 200 height 35
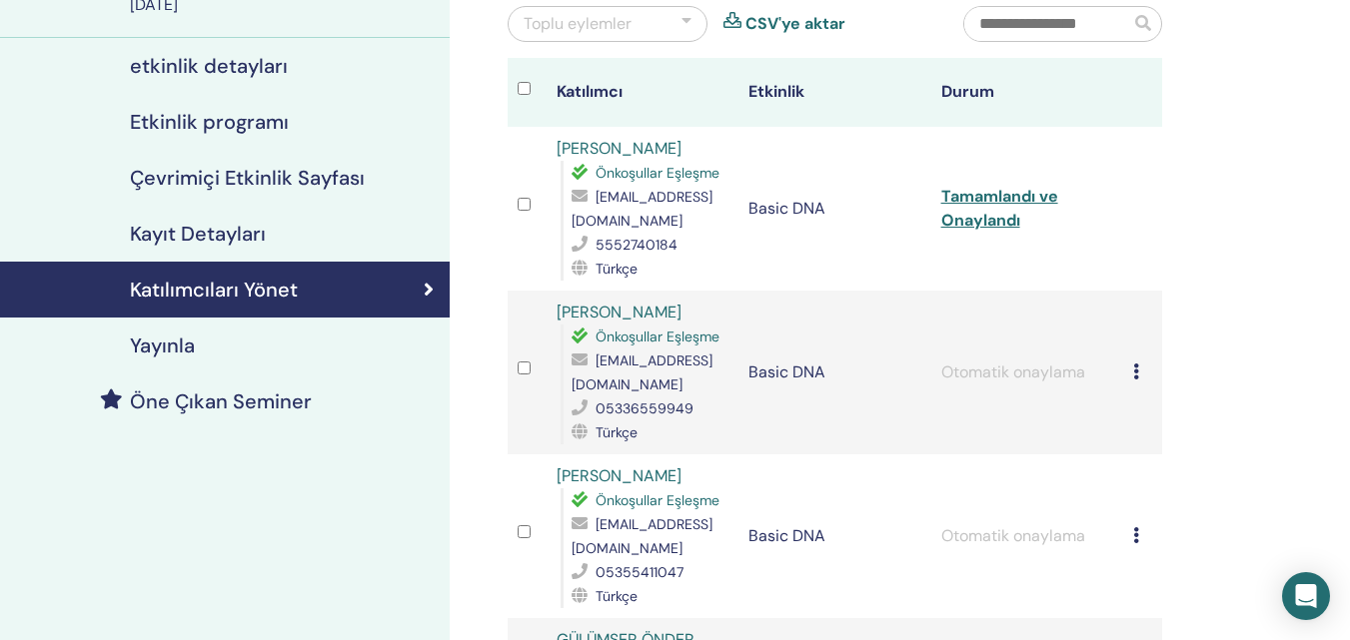
click at [1132, 376] on td "Kaydı İptal Et Otomatik onaylama Ücretli Olarak İşaretle Ödenmemiş olarak işare…" at bounding box center [1142, 373] width 39 height 164
click at [1136, 374] on icon at bounding box center [1136, 372] width 6 height 16
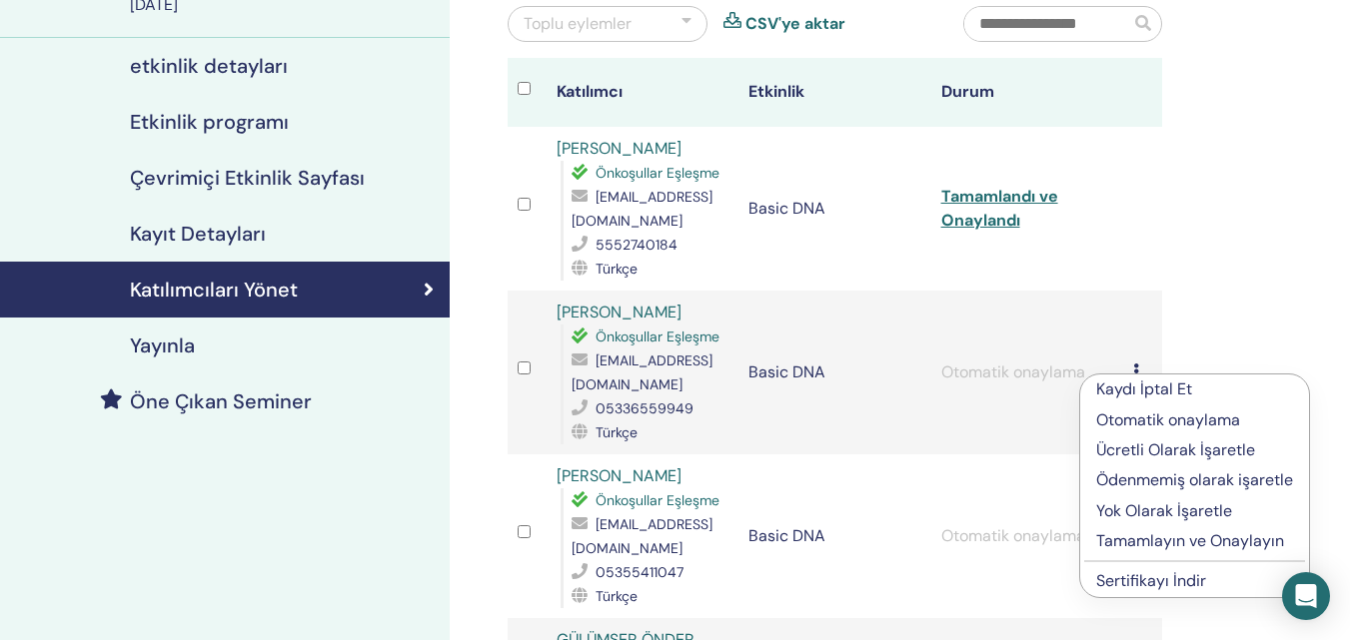
click at [648, 29] on div "Toplu eylemler" at bounding box center [607, 24] width 200 height 36
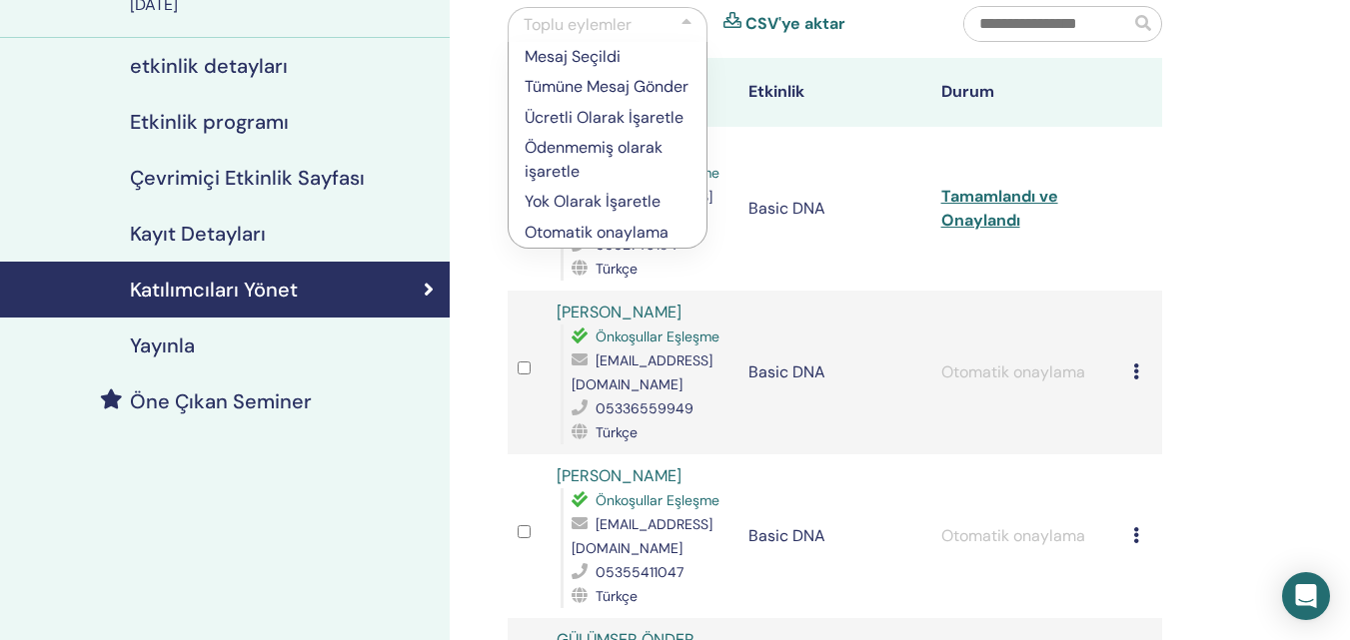
click at [608, 170] on p "Ödenmemiş olarak işaretle" at bounding box center [607, 160] width 166 height 48
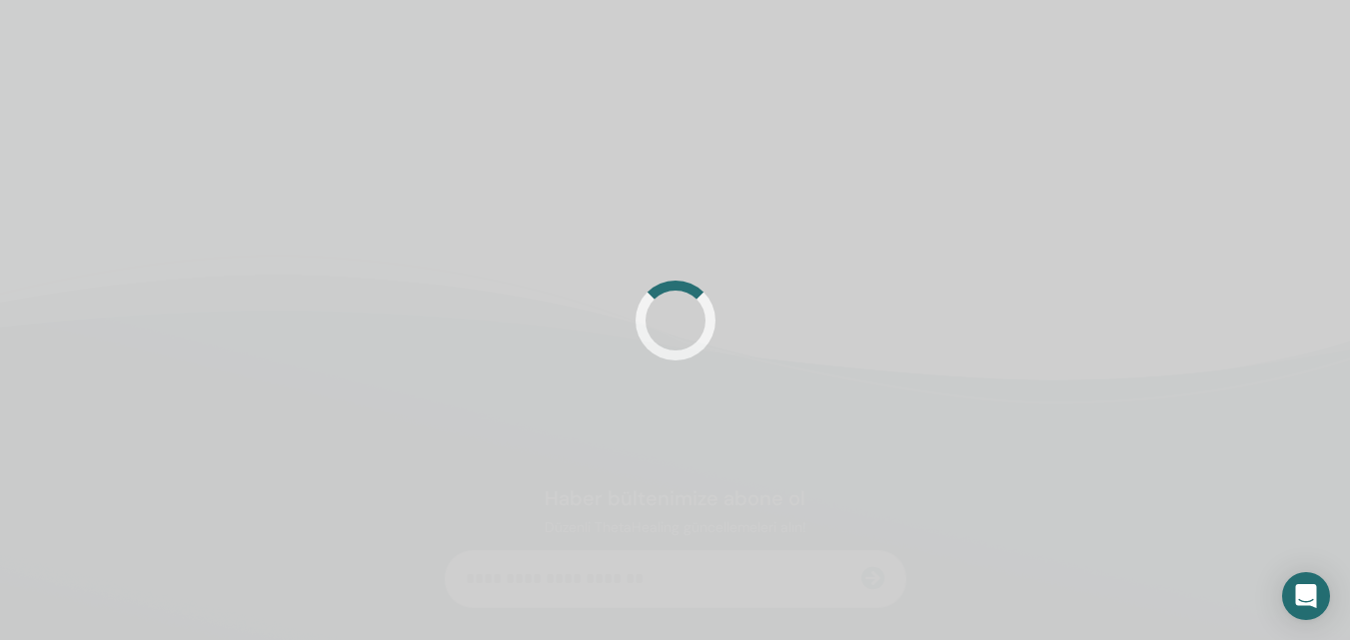
scroll to position [200, 0]
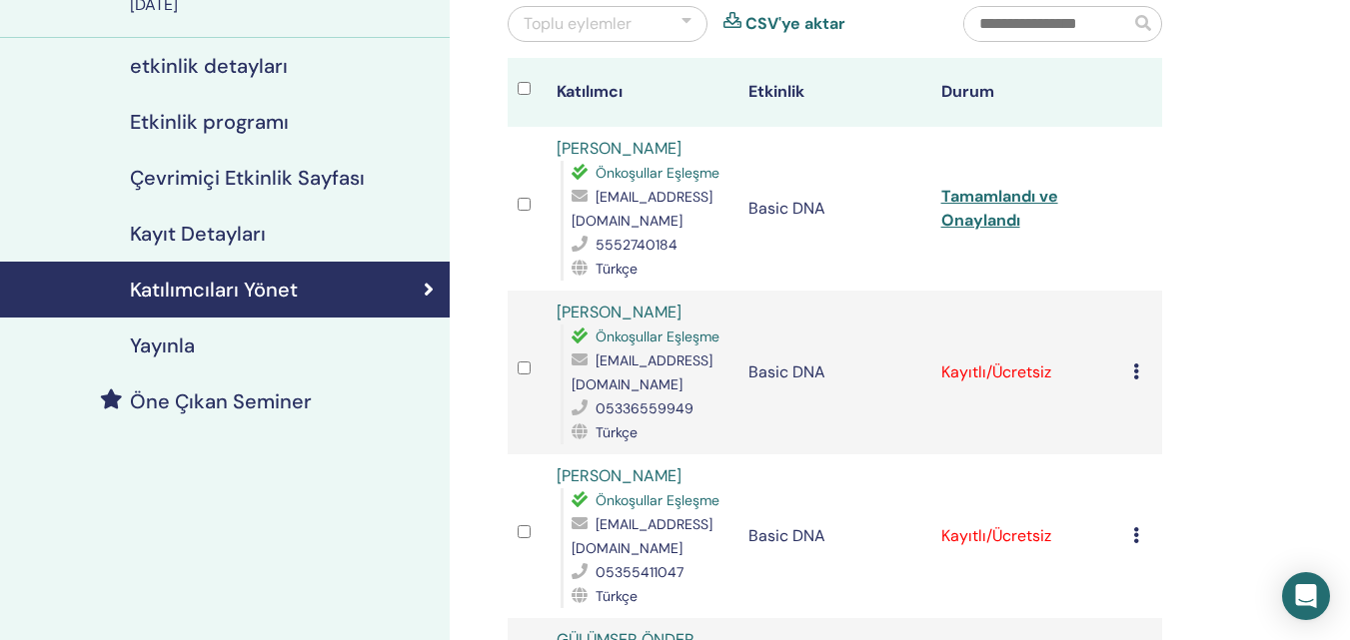
click at [695, 26] on div "Toplu eylemler" at bounding box center [607, 24] width 200 height 36
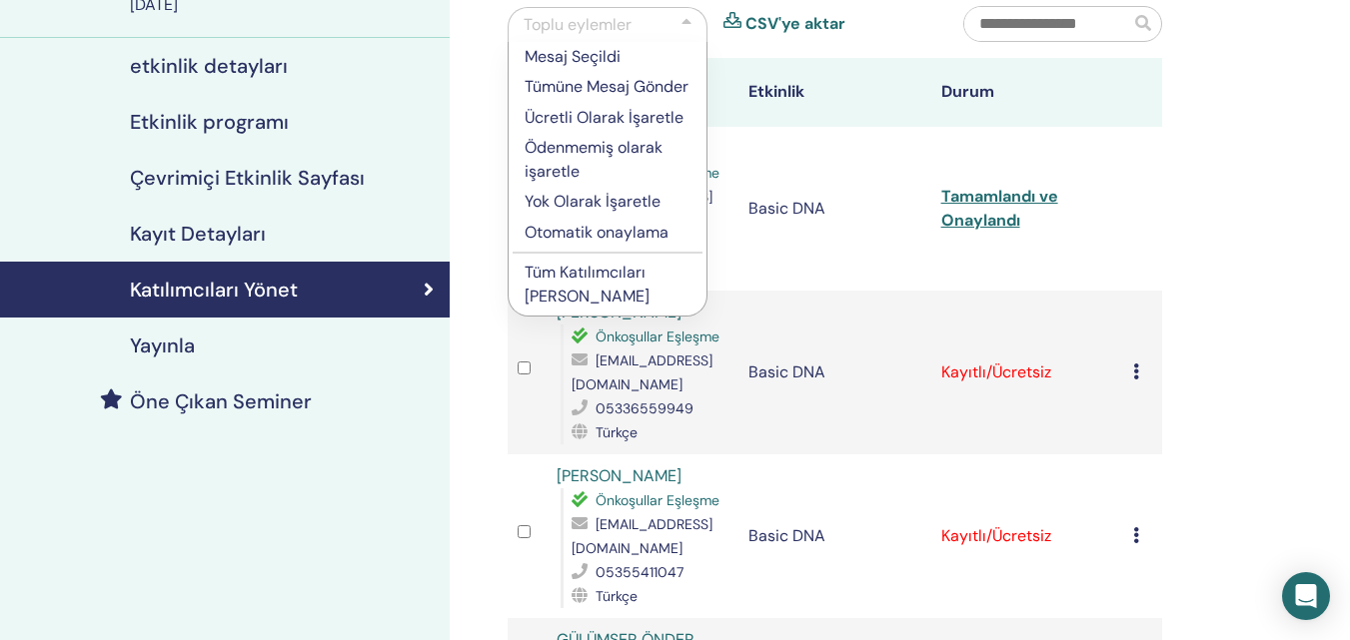
click at [569, 292] on p "Tüm Katılımcıları [PERSON_NAME]" at bounding box center [607, 285] width 166 height 48
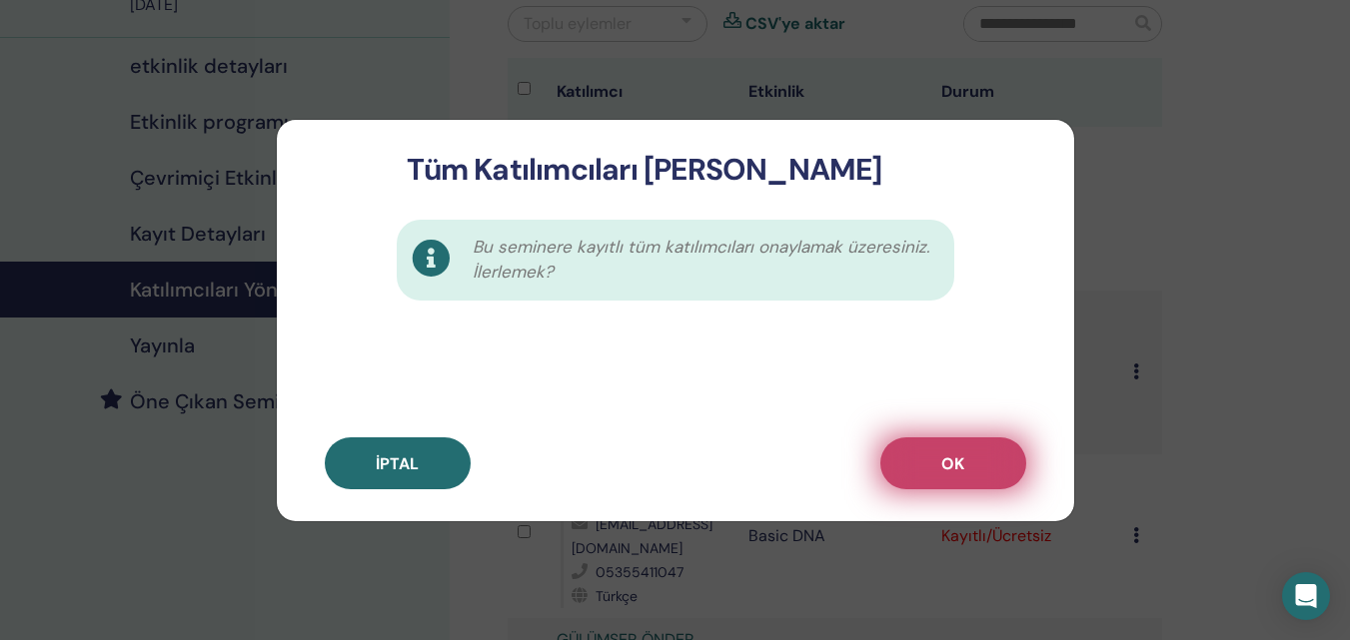
click at [962, 464] on span "OK" at bounding box center [952, 464] width 23 height 21
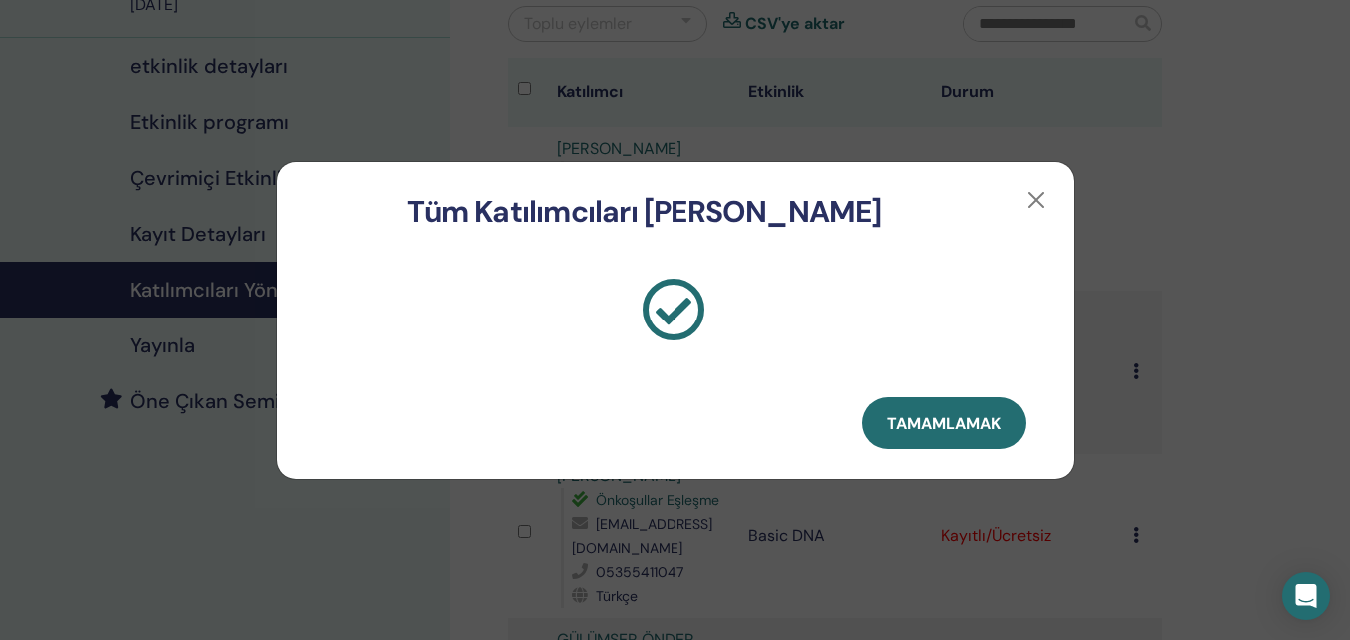
click at [956, 434] on button "Tamamlamak" at bounding box center [944, 424] width 164 height 52
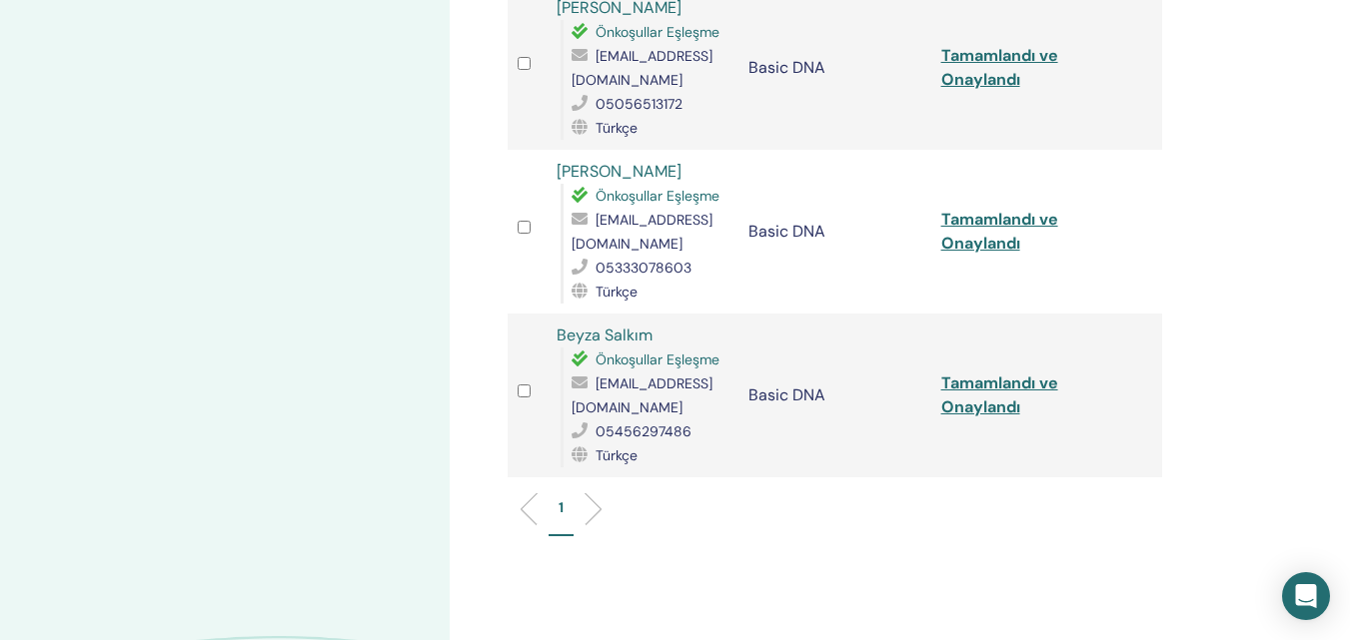
scroll to position [2797, 0]
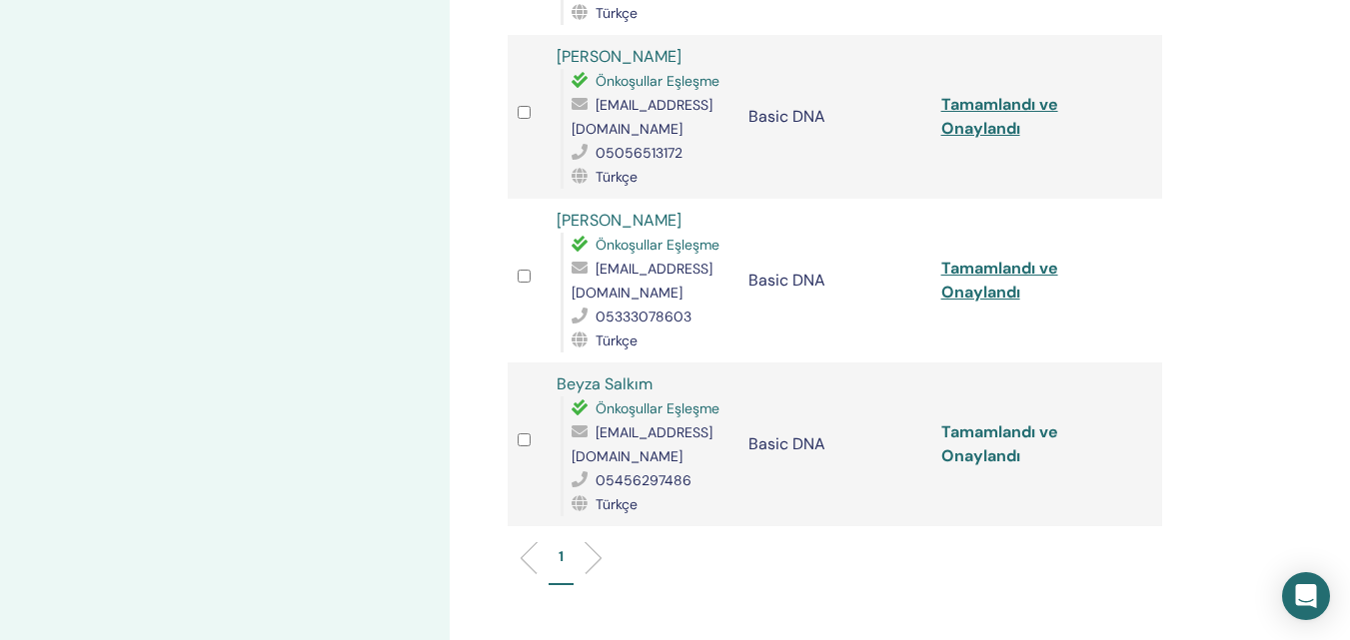
drag, startPoint x: 1003, startPoint y: 406, endPoint x: 952, endPoint y: 417, distance: 52.1
click at [952, 422] on link "Tamamlandı ve Onaylandı" at bounding box center [999, 444] width 117 height 45
drag, startPoint x: 523, startPoint y: 407, endPoint x: 838, endPoint y: 428, distance: 315.4
drag, startPoint x: 838, startPoint y: 428, endPoint x: 780, endPoint y: 474, distance: 74.0
click at [780, 474] on td "Basic DNA" at bounding box center [834, 445] width 193 height 164
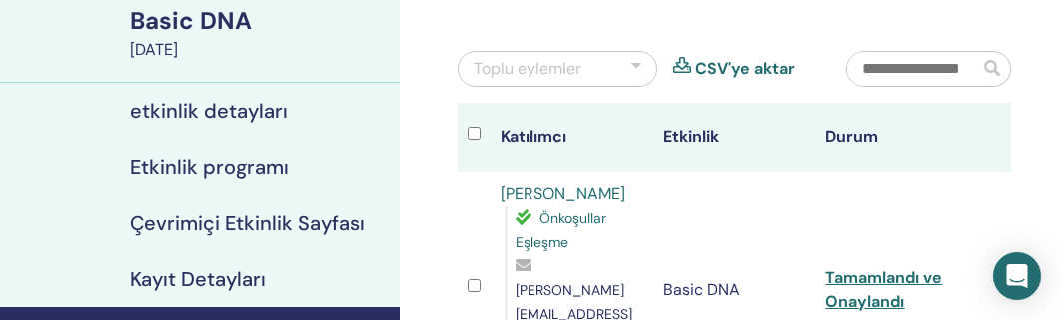
scroll to position [200, 0]
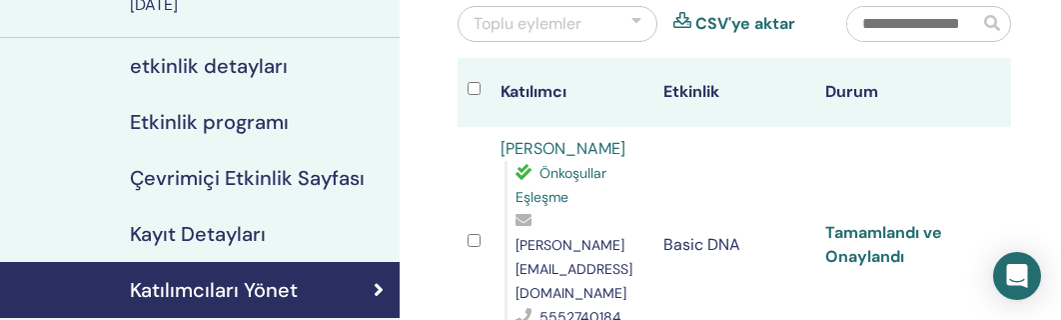
click at [879, 222] on link "Tamamlandı ve Onaylandı" at bounding box center [883, 244] width 117 height 45
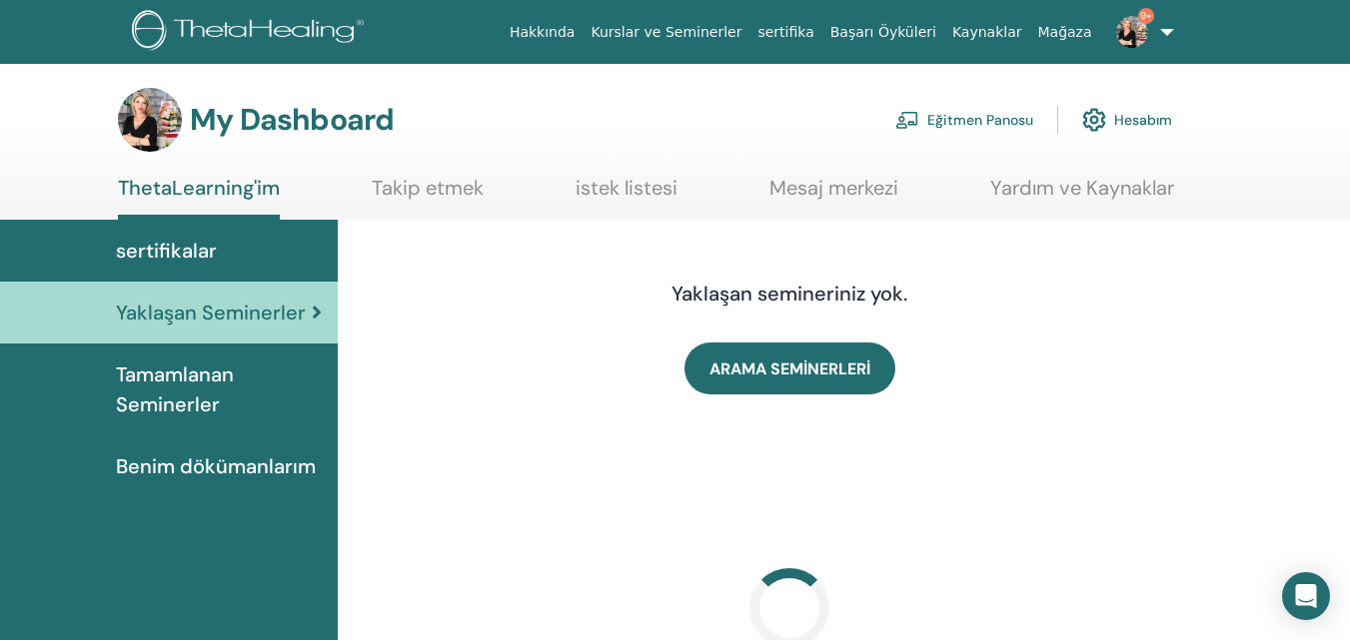
click at [941, 126] on link "Eğitmen Panosu" at bounding box center [964, 120] width 138 height 44
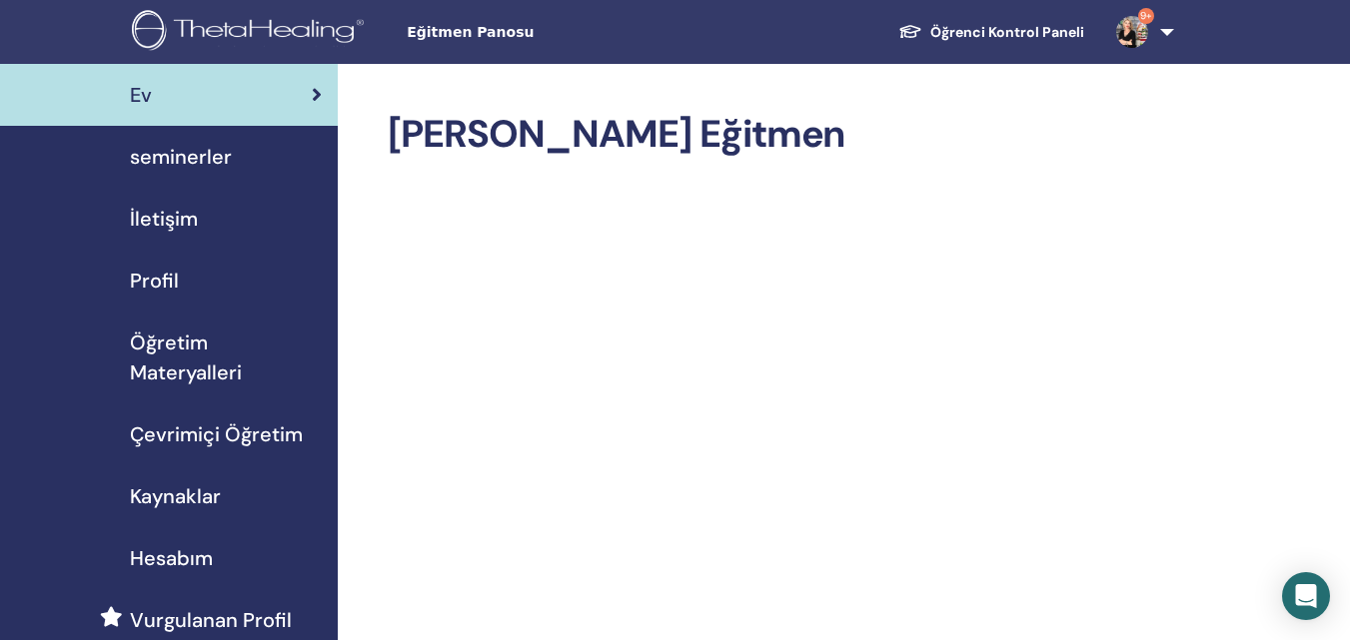
click at [218, 160] on span "seminerler" at bounding box center [181, 157] width 102 height 30
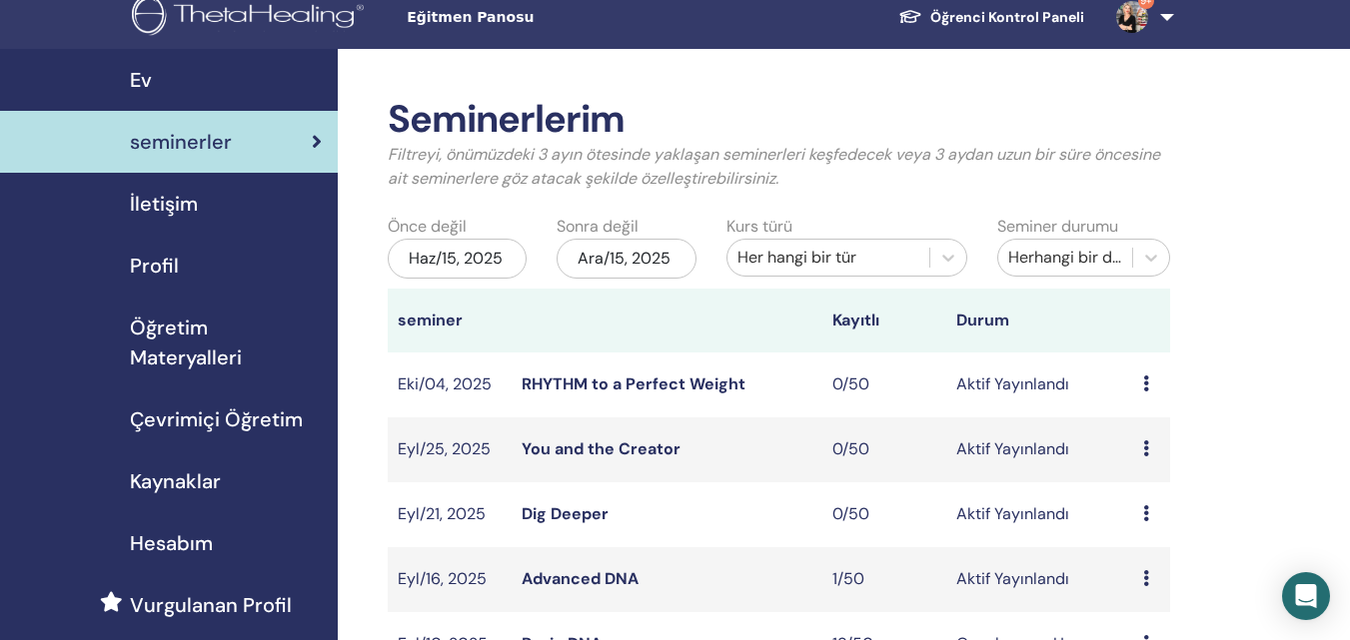
scroll to position [200, 0]
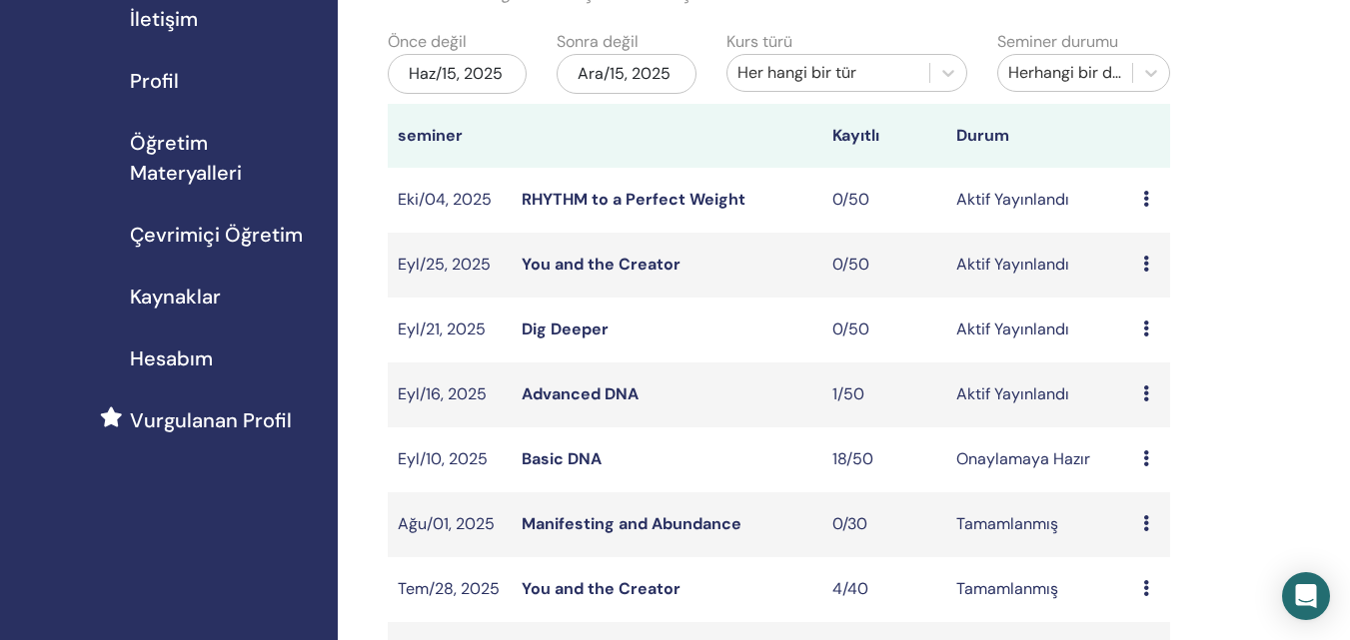
click at [541, 455] on link "Basic DNA" at bounding box center [561, 459] width 80 height 21
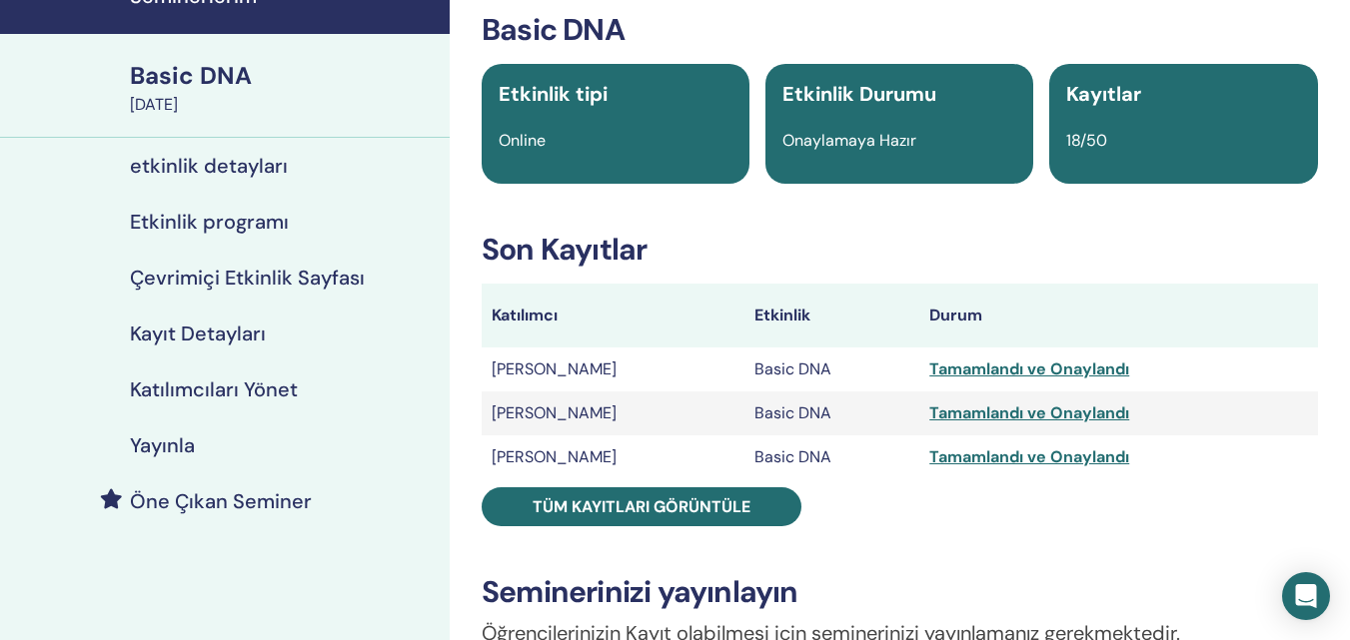
scroll to position [200, 0]
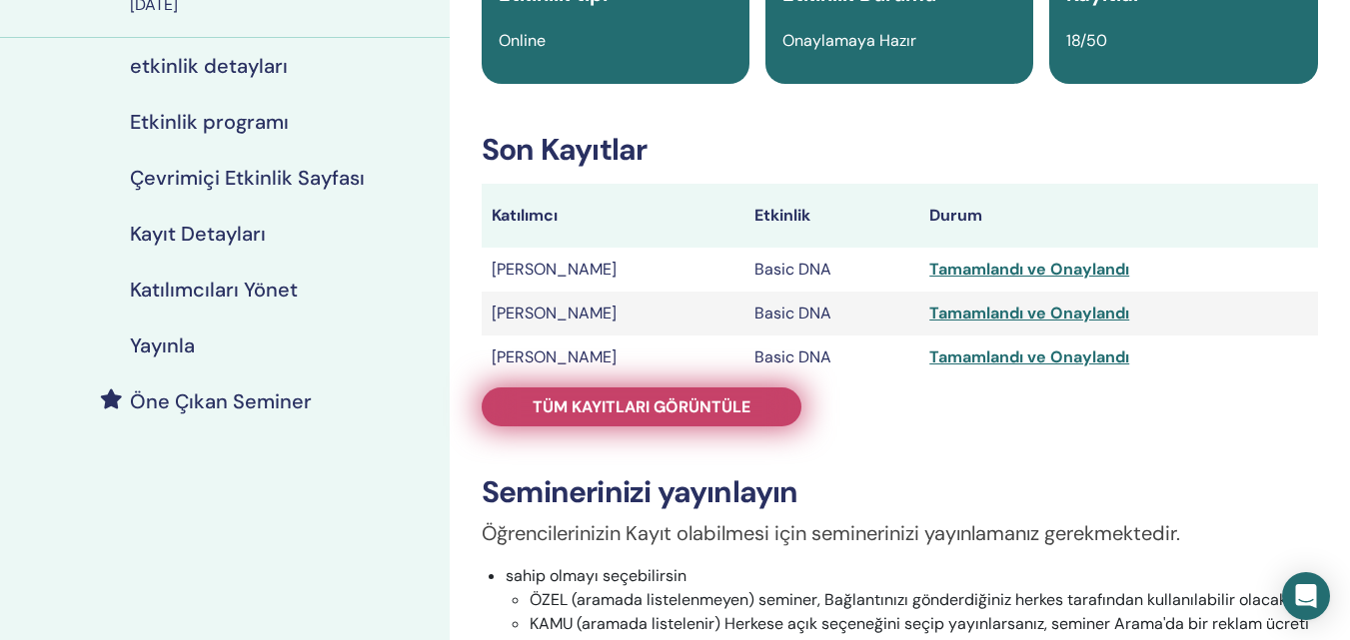
click at [603, 423] on link "Tüm kayıtları görüntüle" at bounding box center [642, 407] width 320 height 39
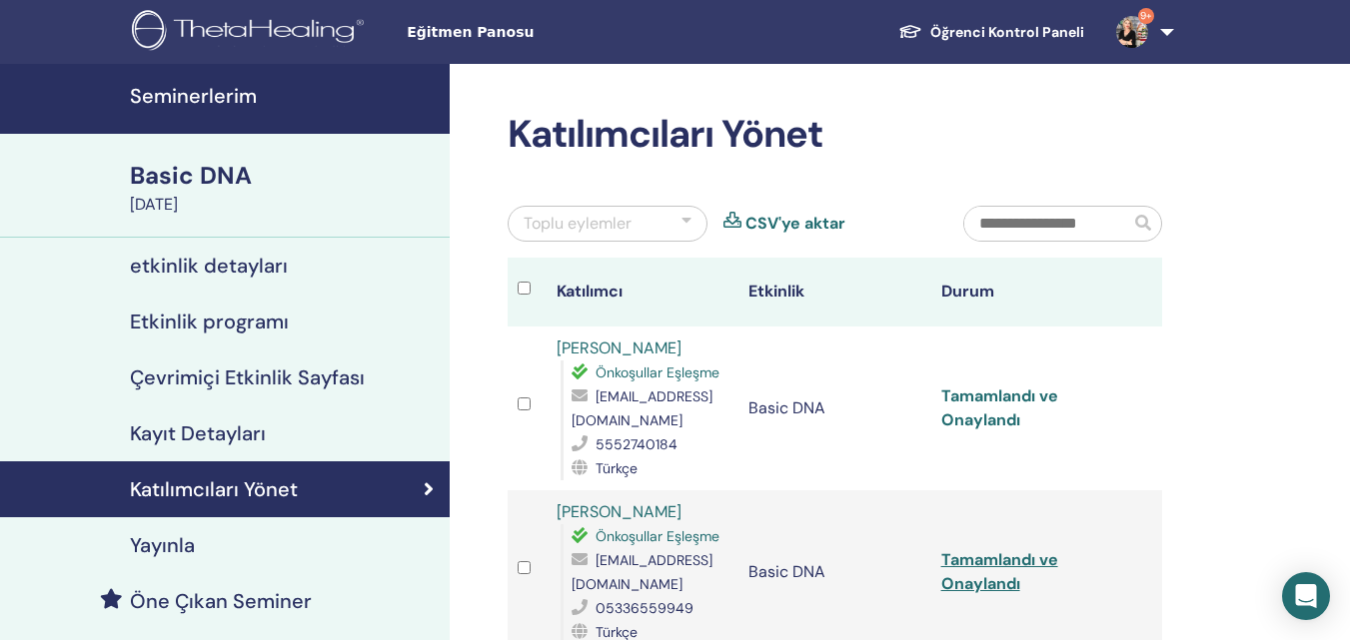
click at [974, 420] on link "Tamamlandı ve Onaylandı" at bounding box center [999, 408] width 117 height 45
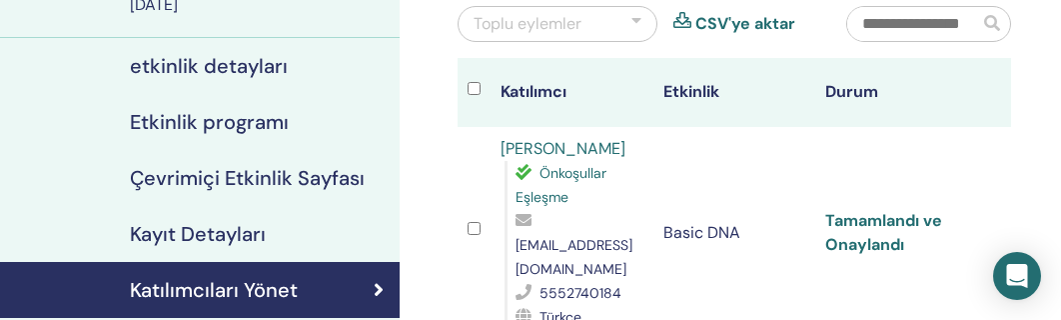
scroll to position [100, 0]
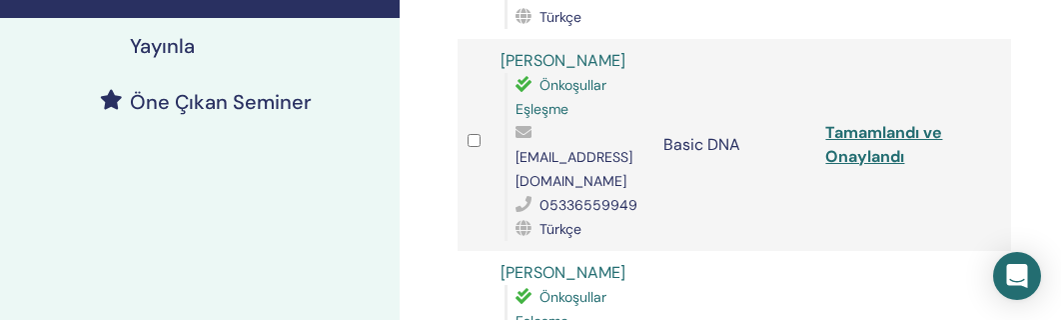
scroll to position [599, 0]
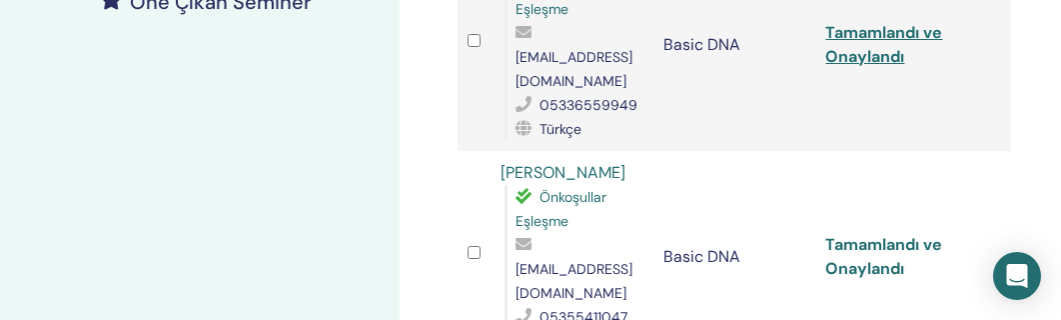
click at [869, 234] on link "Tamamlandı ve Onaylandı" at bounding box center [883, 256] width 117 height 45
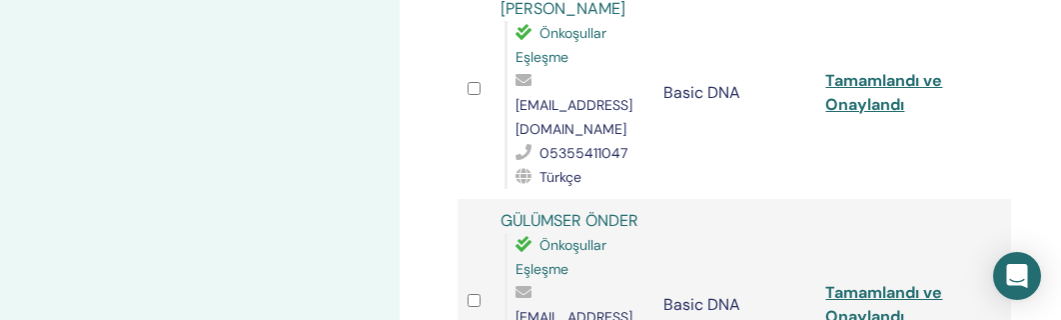
scroll to position [799, 0]
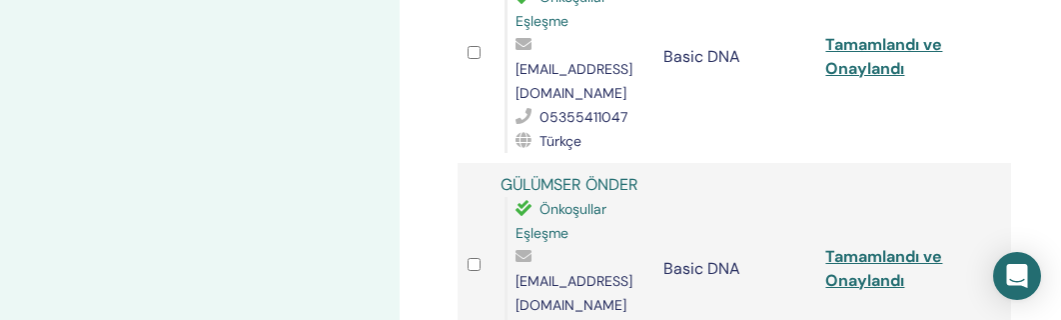
click at [833, 246] on link "Tamamlandı ve Onaylandı" at bounding box center [883, 268] width 117 height 45
click at [1004, 65] on td at bounding box center [994, 57] width 33 height 212
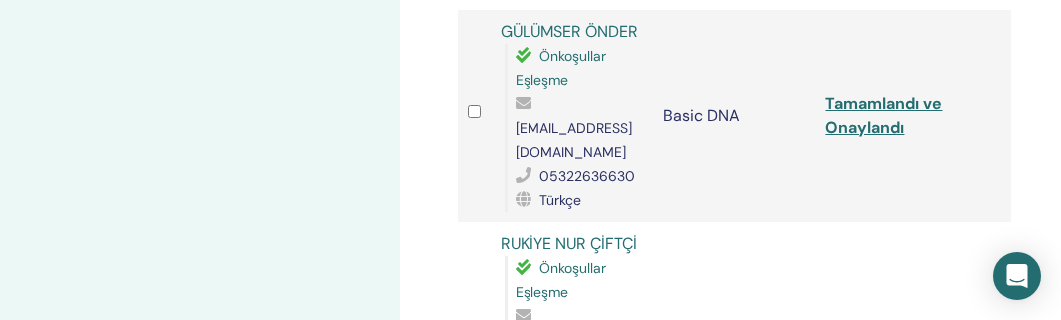
scroll to position [999, 0]
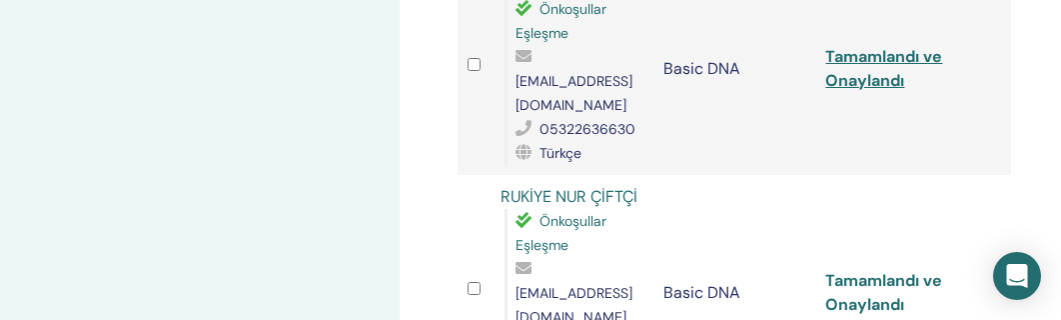
click at [876, 270] on link "Tamamlandı ve Onaylandı" at bounding box center [883, 292] width 117 height 45
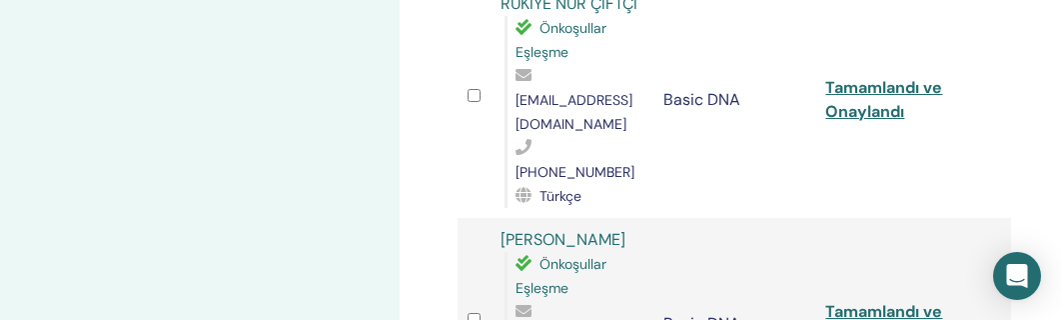
scroll to position [1199, 0]
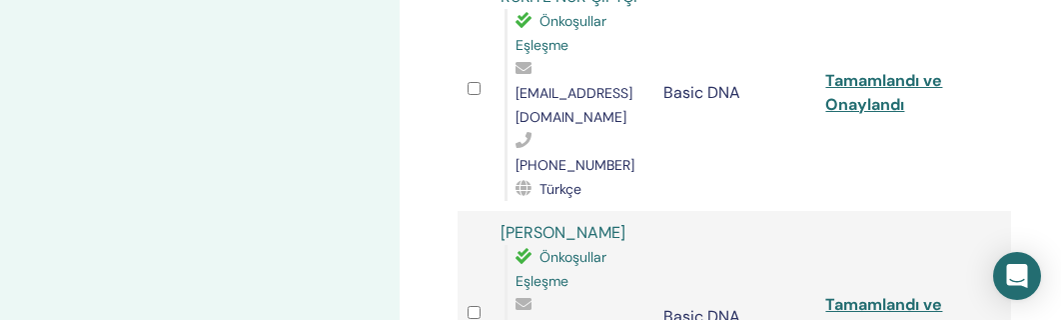
click at [562, 248] on span "Önkoşullar Eşleşme" at bounding box center [560, 269] width 91 height 42
click at [880, 294] on link "Tamamlandı ve Onaylandı" at bounding box center [883, 316] width 117 height 45
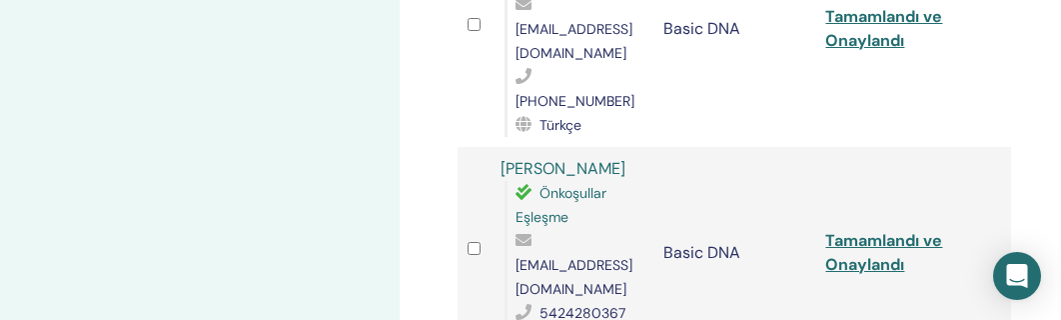
scroll to position [1299, 0]
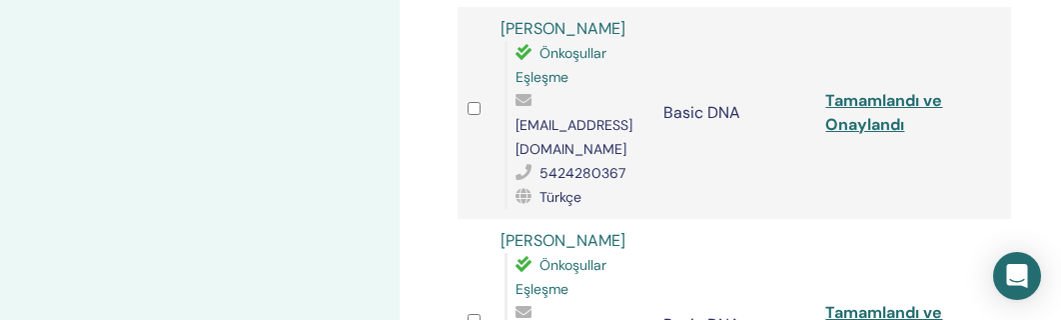
scroll to position [1498, 0]
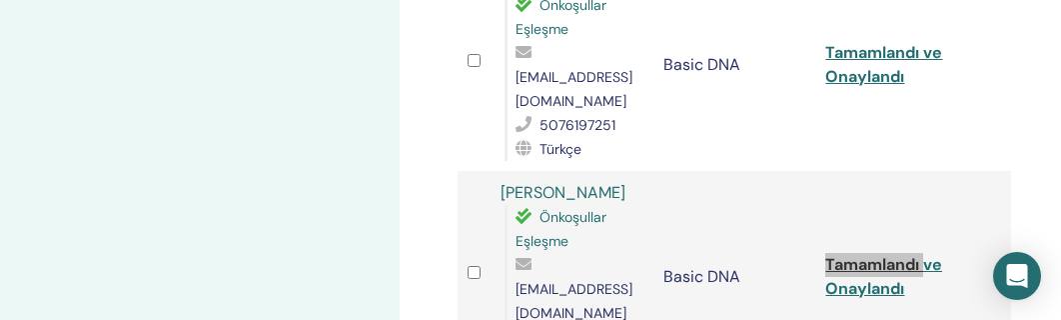
scroll to position [1698, 0]
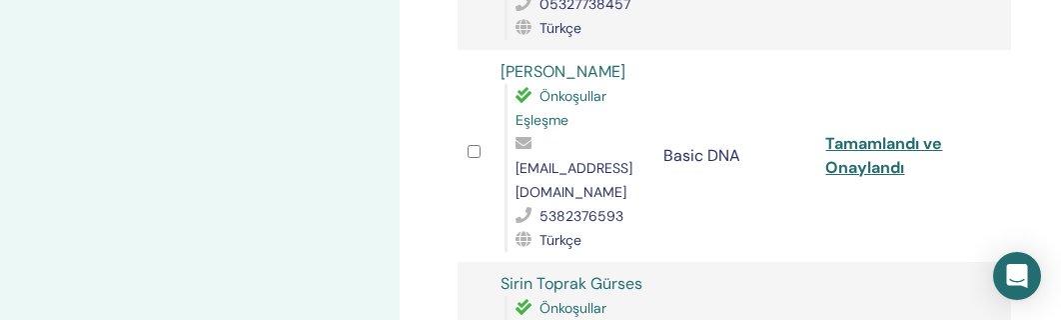
scroll to position [1998, 0]
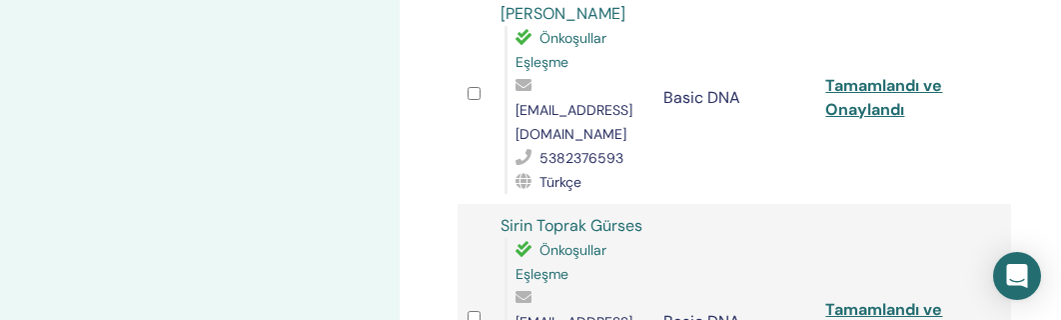
scroll to position [2098, 0]
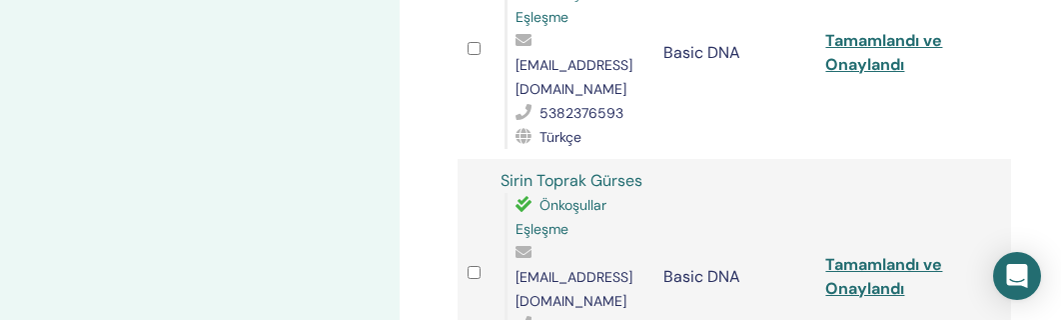
click at [1022, 77] on div "Katılımcıları Yönet Toplu eylemler CSV'ye aktar Katılımcı Etkinlik Durum Nihal …" at bounding box center [734, 127] width 577 height 4226
click at [1048, 117] on div "Katılımcıları Yönet Toplu eylemler CSV'ye aktar Katılımcı Etkinlik Durum Nihal …" at bounding box center [799, 242] width 799 height 4553
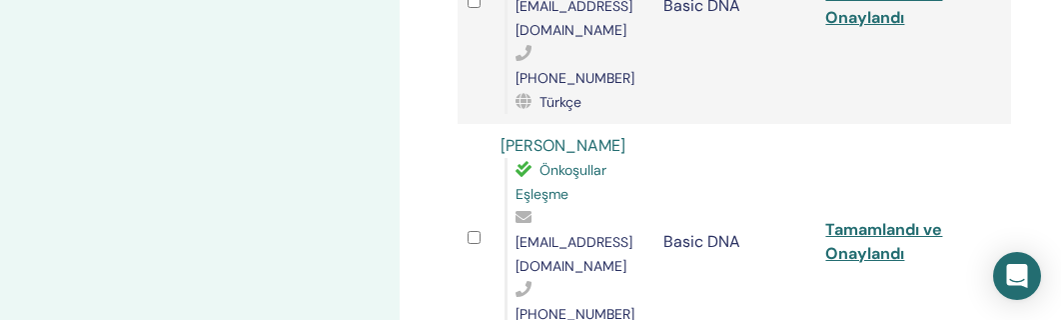
scroll to position [2398, 0]
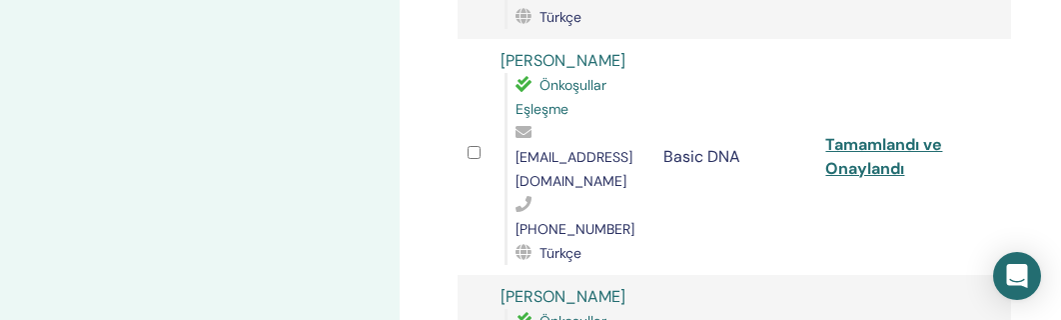
scroll to position [2497, 0]
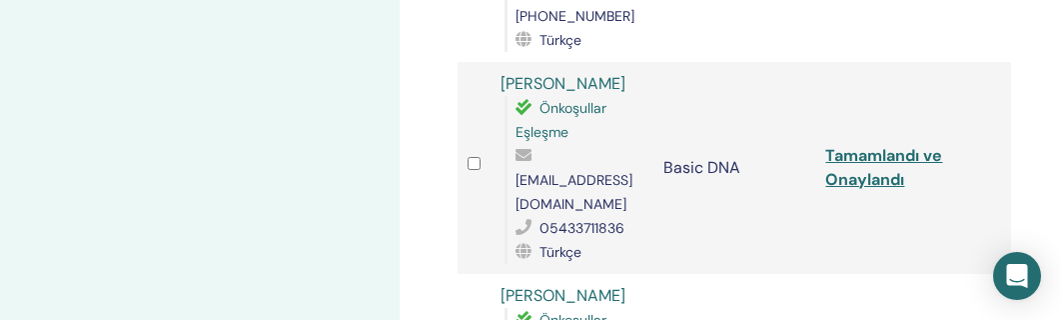
scroll to position [2697, 0]
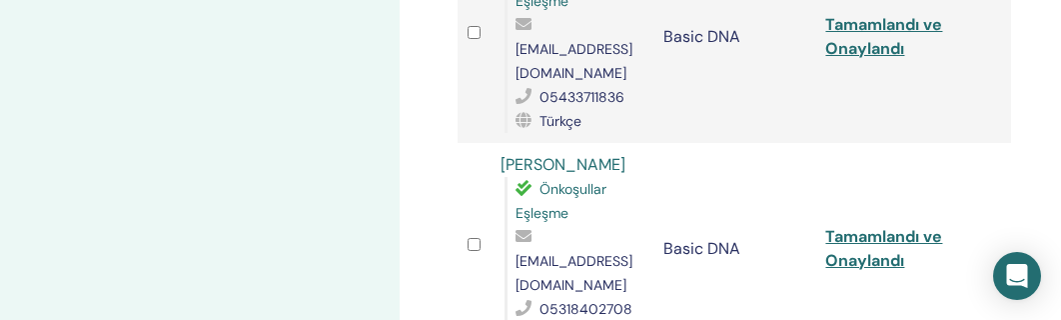
scroll to position [2897, 0]
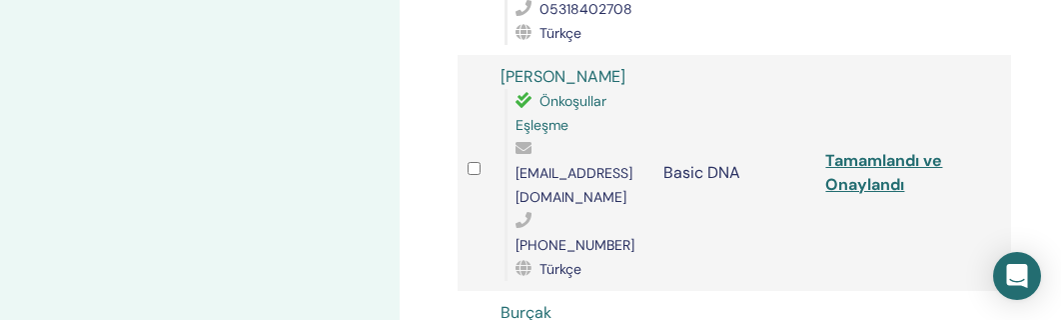
scroll to position [3197, 0]
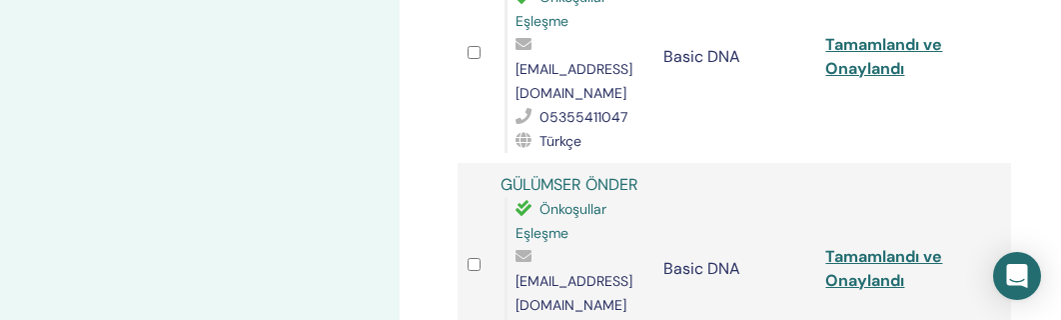
scroll to position [699, 0]
